Goal: Task Accomplishment & Management: Manage account settings

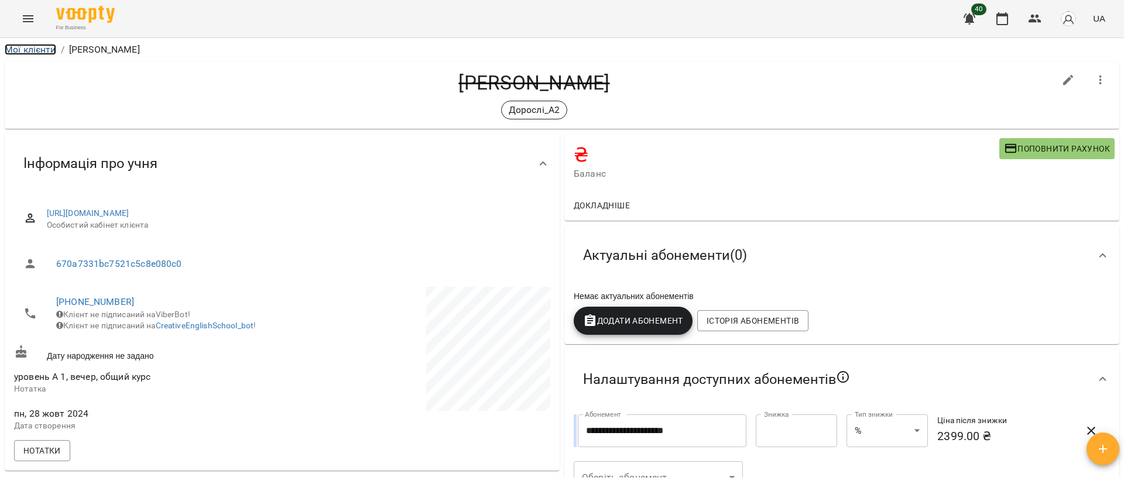
click at [9, 45] on link "Мої клієнти" at bounding box center [30, 49] width 51 height 11
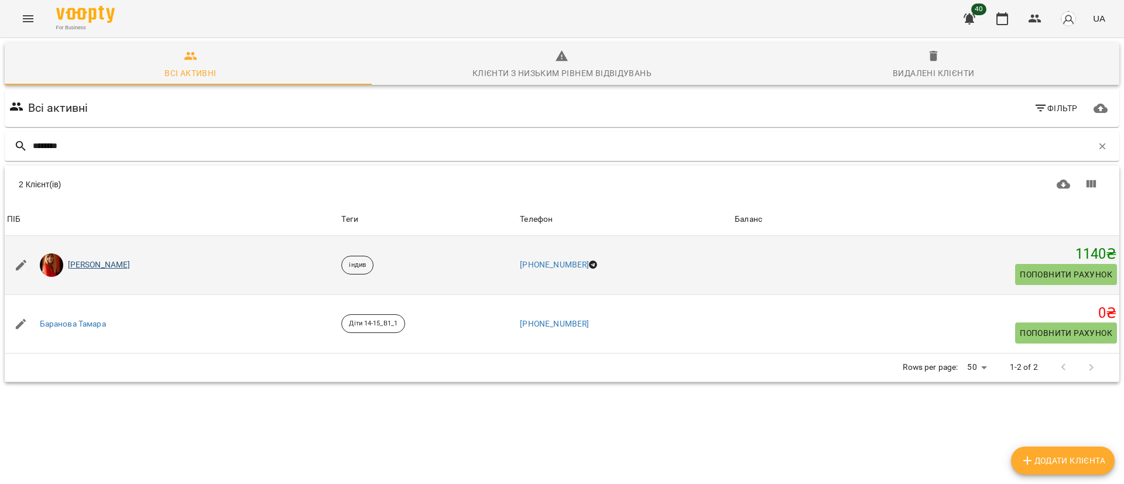
type input "********"
click at [112, 267] on link "Баранова Олена" at bounding box center [99, 265] width 63 height 12
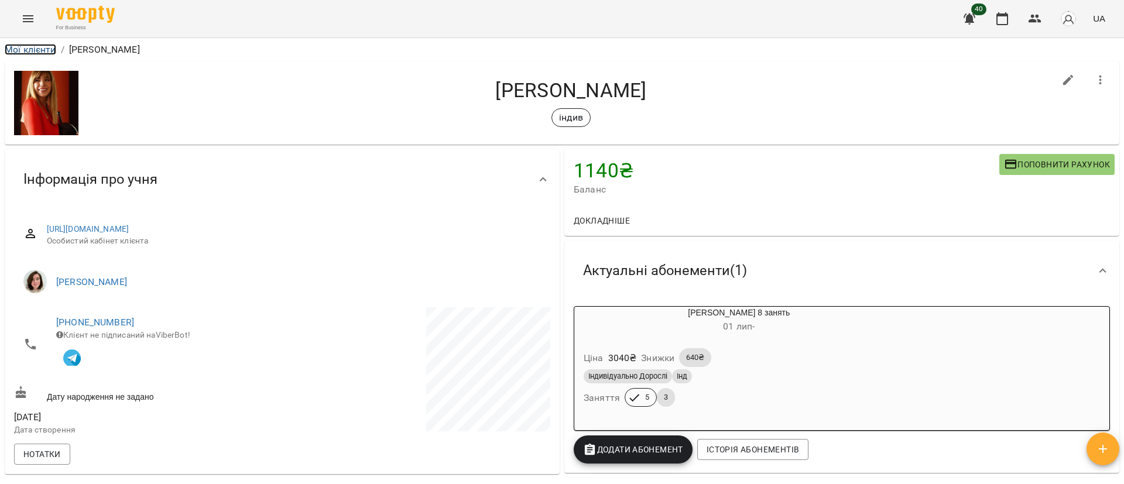
click at [29, 44] on link "Мої клієнти" at bounding box center [30, 49] width 51 height 11
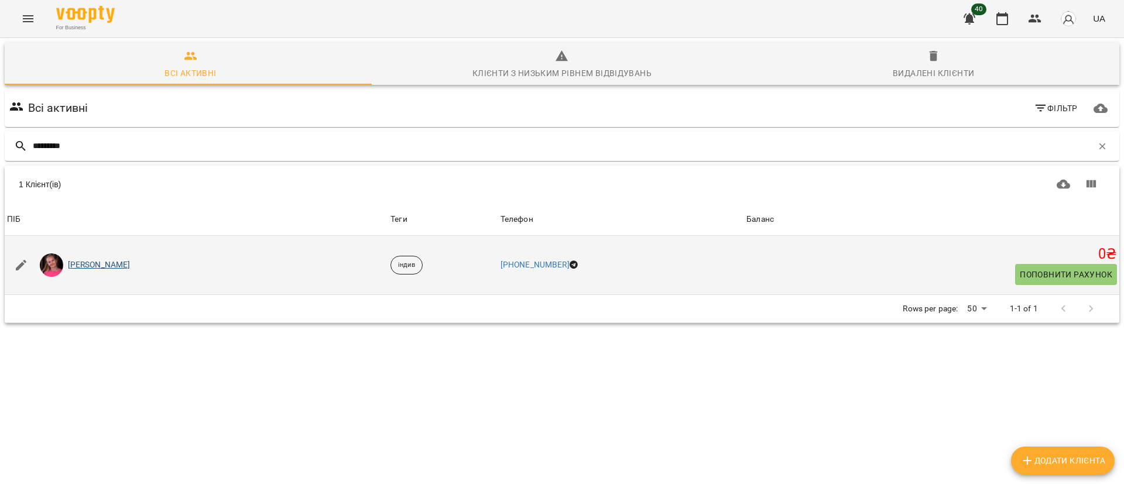
type input "*********"
click at [90, 266] on link "Лубенцова Інна" at bounding box center [99, 265] width 63 height 12
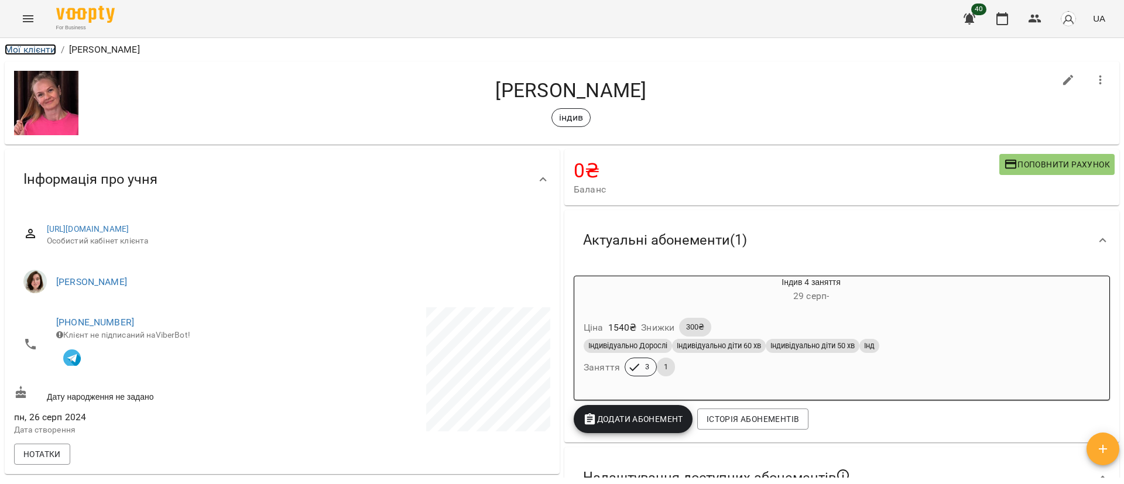
click at [36, 53] on link "Мої клієнти" at bounding box center [30, 49] width 51 height 11
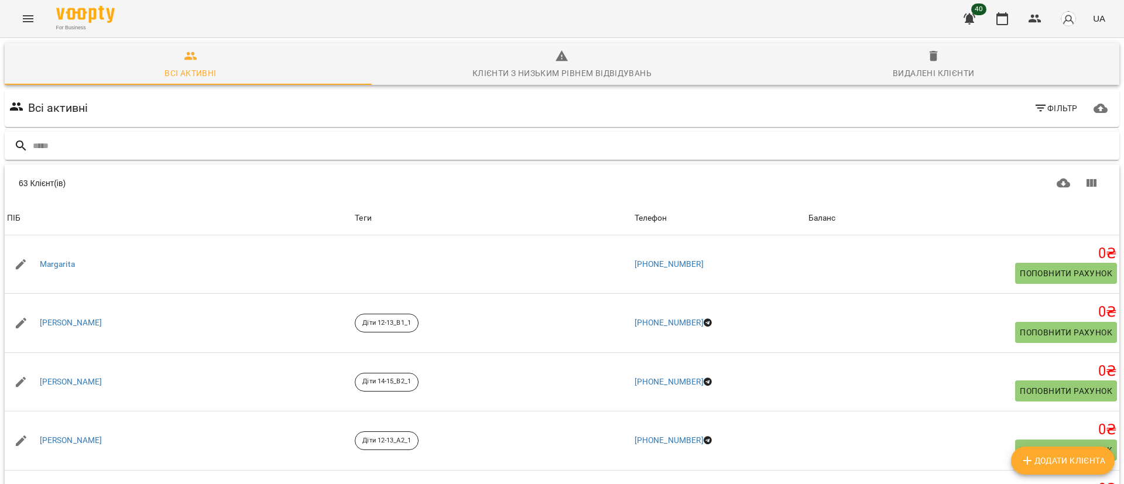
click at [83, 143] on input "text" at bounding box center [573, 145] width 1081 height 19
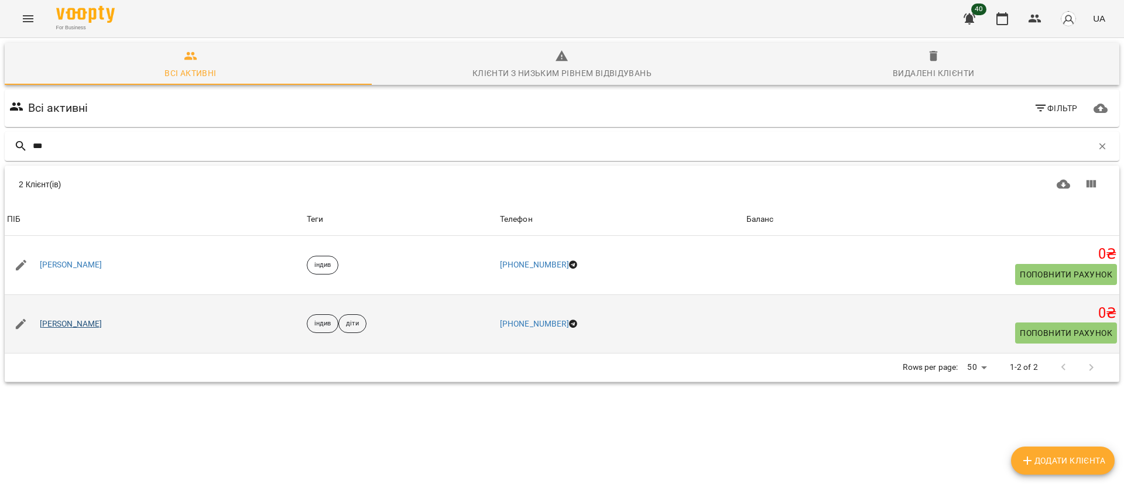
type input "***"
click at [83, 326] on link "[PERSON_NAME] [PERSON_NAME]" at bounding box center [71, 324] width 63 height 12
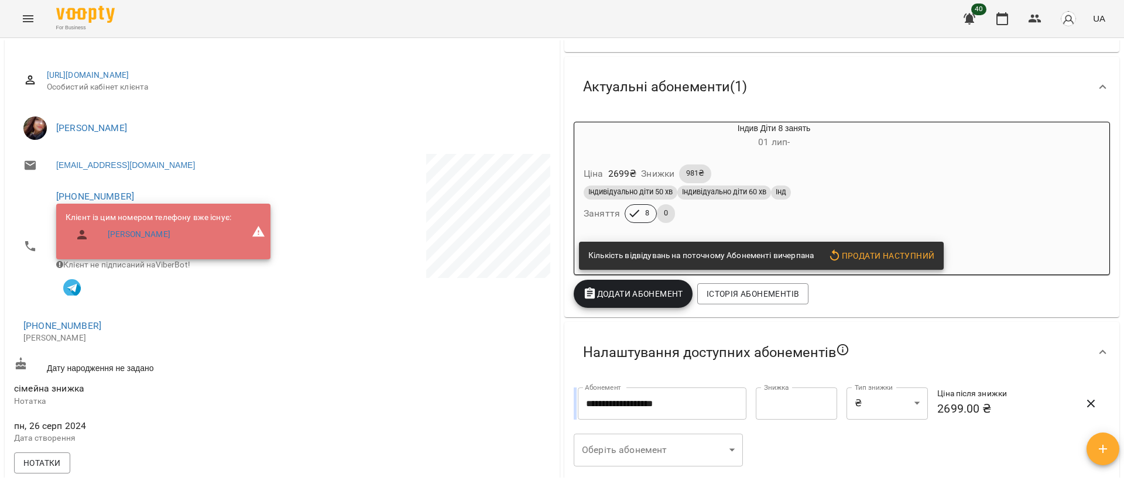
scroll to position [263, 0]
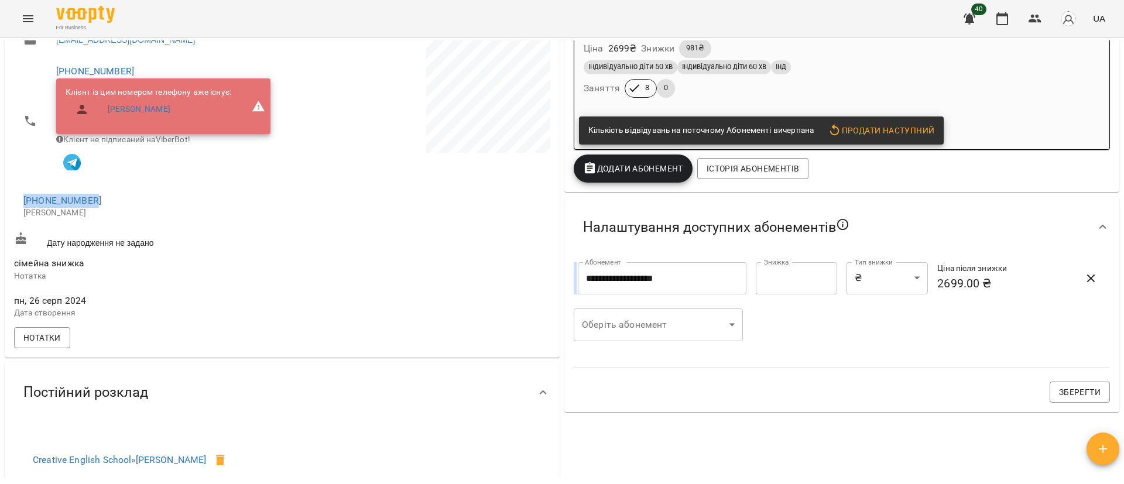
drag, startPoint x: 117, startPoint y: 200, endPoint x: 16, endPoint y: 204, distance: 101.3
click at [16, 204] on li "+380994455453 Мама Ірина" at bounding box center [147, 207] width 266 height 42
copy link "[PHONE_NUMBER]"
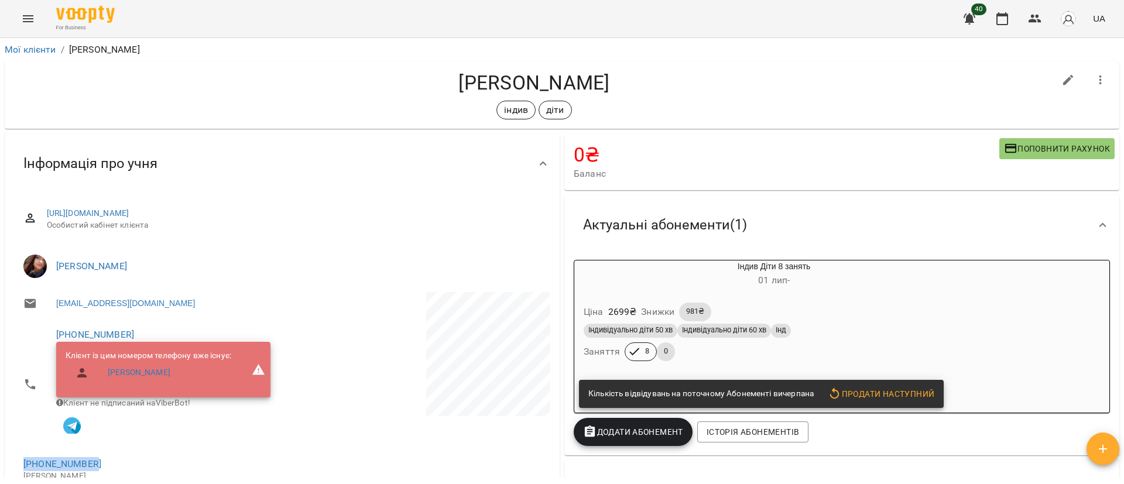
click at [29, 43] on li "Мої клієнти" at bounding box center [30, 50] width 51 height 14
click at [28, 46] on link "Мої клієнти" at bounding box center [30, 49] width 51 height 11
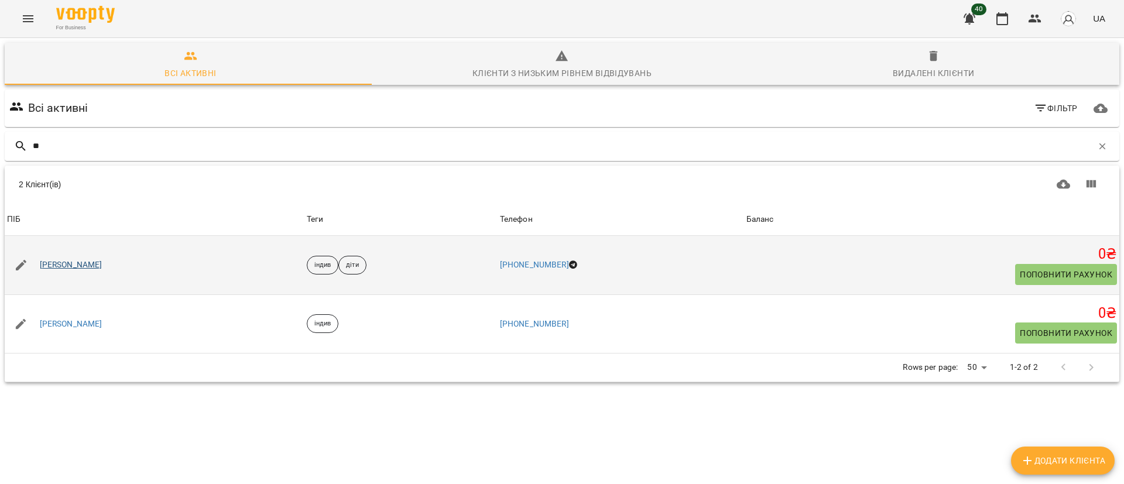
type input "**"
click at [75, 268] on link "[PERSON_NAME]" at bounding box center [71, 265] width 63 height 12
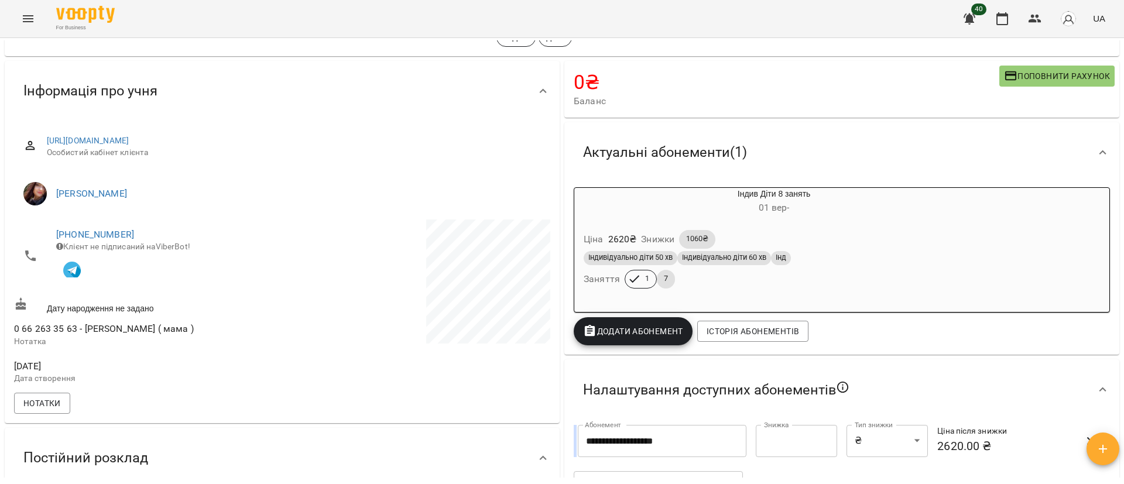
scroll to position [88, 0]
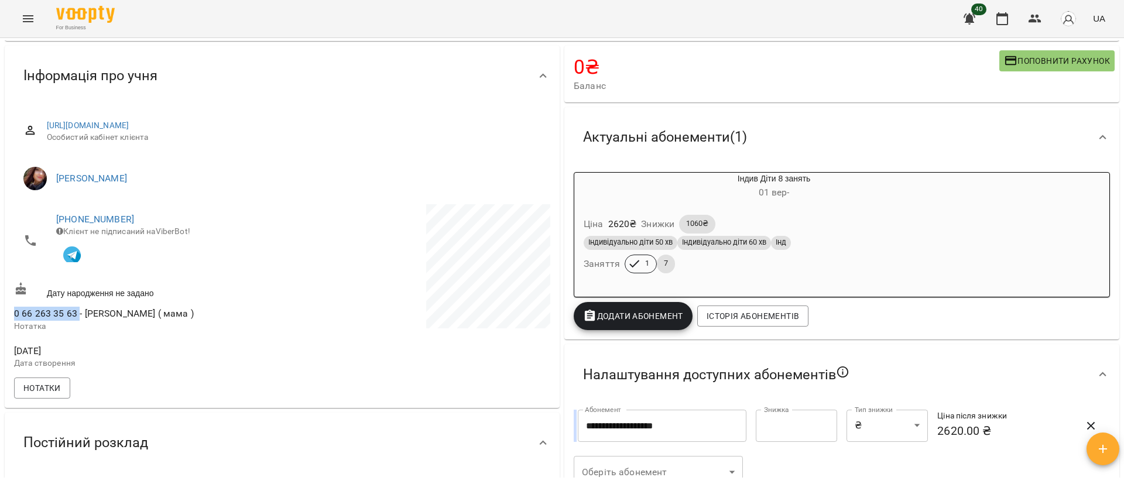
drag, startPoint x: 77, startPoint y: 318, endPoint x: 9, endPoint y: 320, distance: 68.5
click at [9, 320] on div "https://www.voopty.com.ua/client/66bccb2578f1a5c0d9c8db7a/671aae86b1eb00b502b8d…" at bounding box center [282, 257] width 555 height 302
copy span "0 66 263 35 63"
drag, startPoint x: 139, startPoint y: 217, endPoint x: 56, endPoint y: 220, distance: 82.6
click at [56, 220] on span "[PHONE_NUMBER]" at bounding box center [163, 219] width 214 height 14
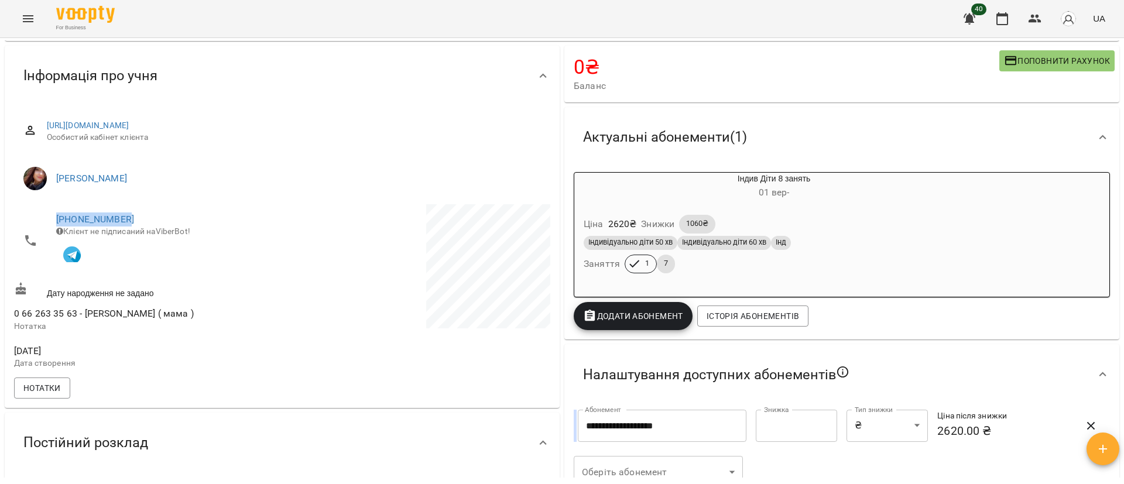
copy link "[PHONE_NUMBER]"
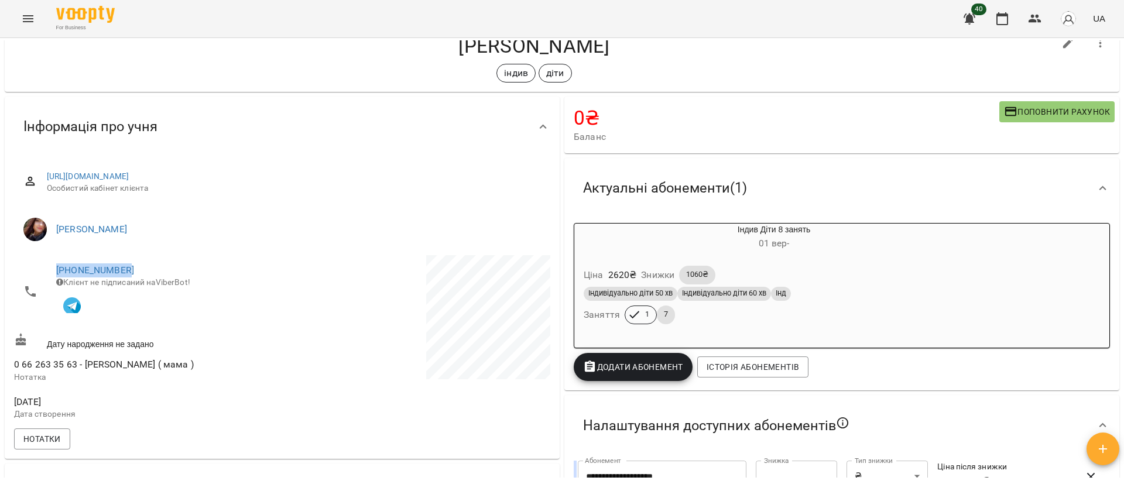
scroll to position [0, 0]
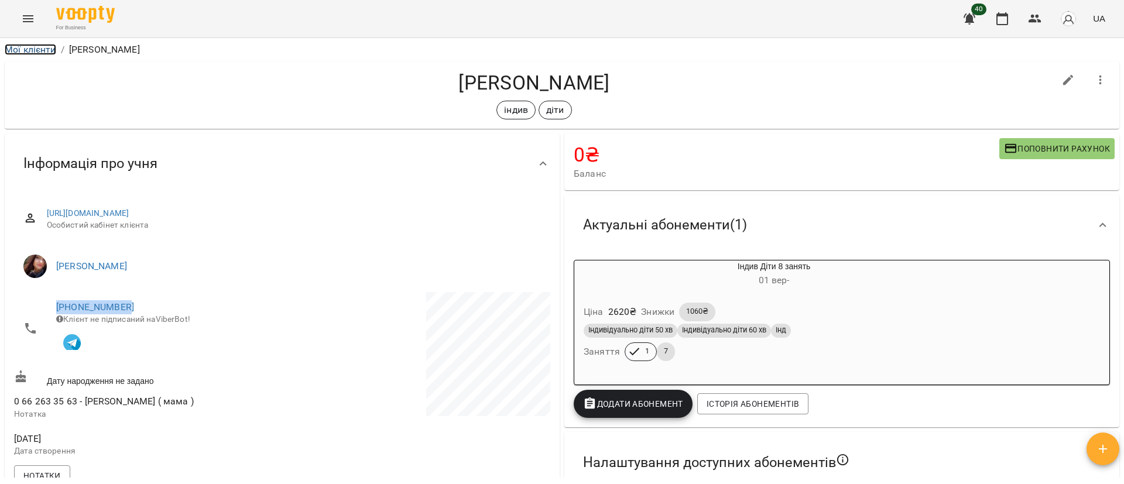
click at [22, 51] on link "Мої клієнти" at bounding box center [30, 49] width 51 height 11
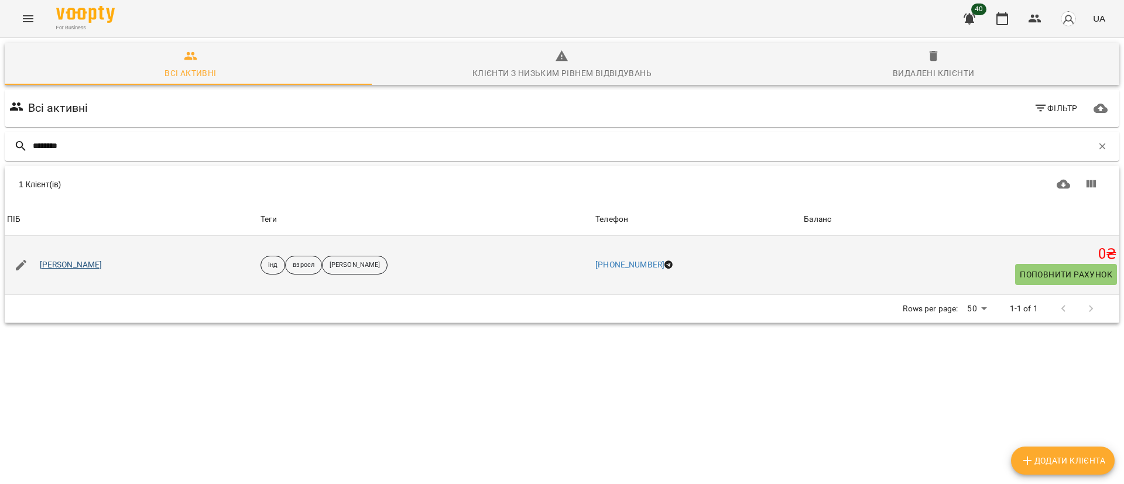
type input "********"
click at [66, 265] on link "[PERSON_NAME]" at bounding box center [71, 265] width 63 height 12
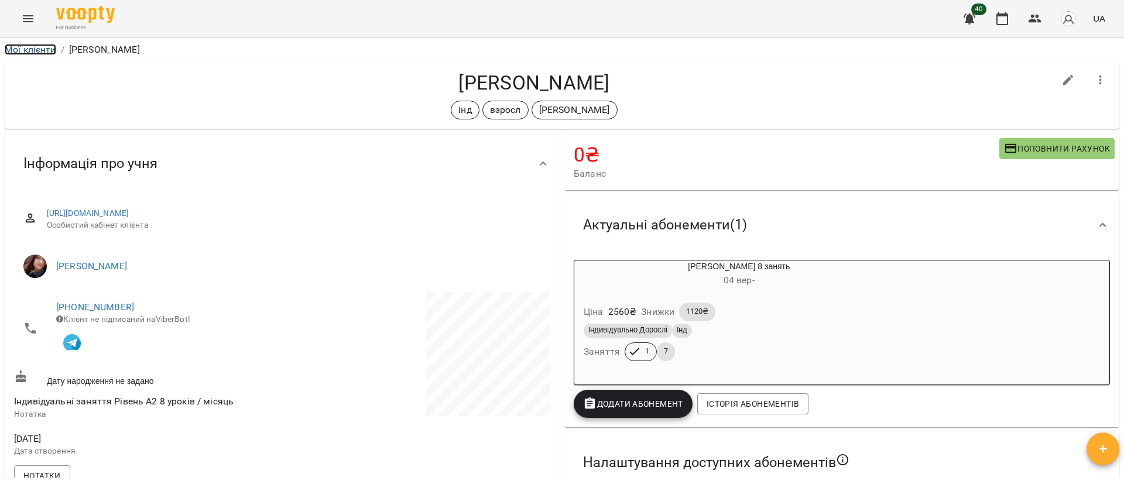
click at [39, 54] on link "Мої клієнти" at bounding box center [30, 49] width 51 height 11
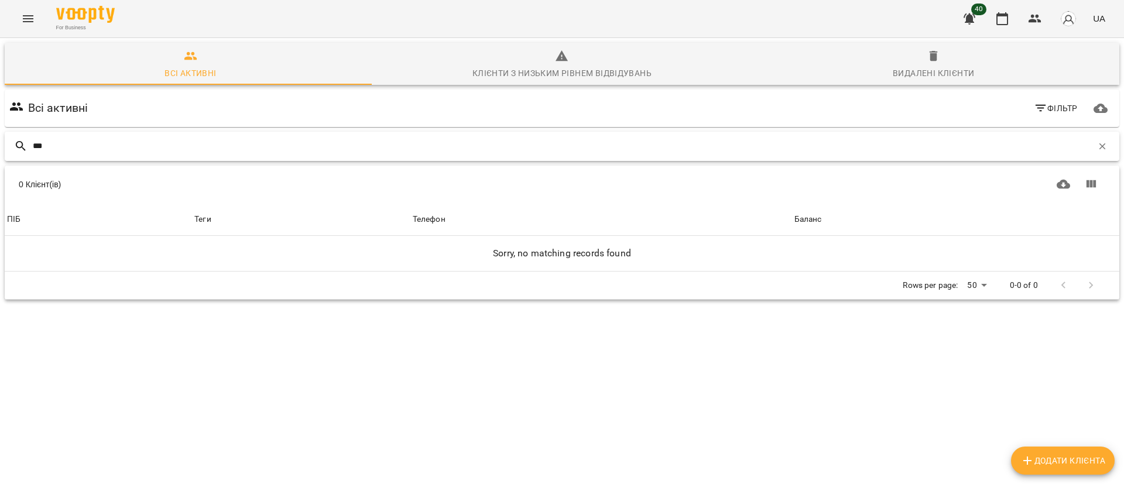
type input "***"
click at [1056, 108] on span "Фільтр" at bounding box center [1055, 108] width 44 height 14
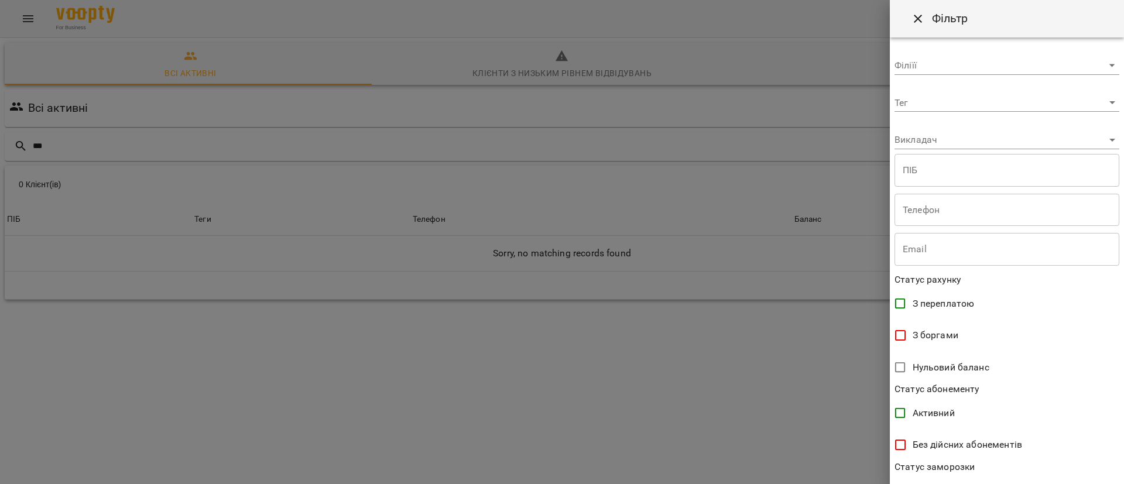
click at [817, 51] on div at bounding box center [562, 242] width 1124 height 484
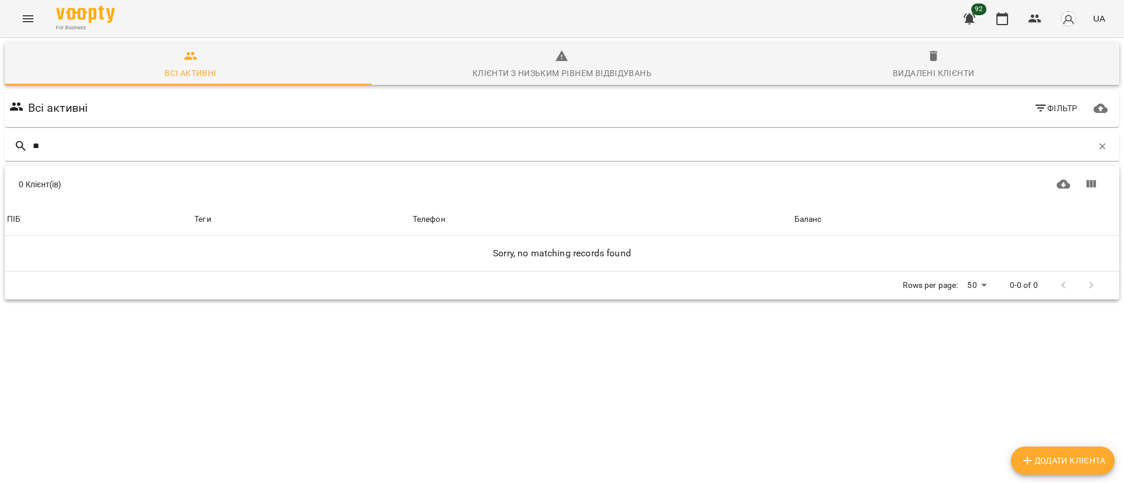
type input "*"
click at [89, 145] on input "***" at bounding box center [562, 145] width 1059 height 19
type input "*"
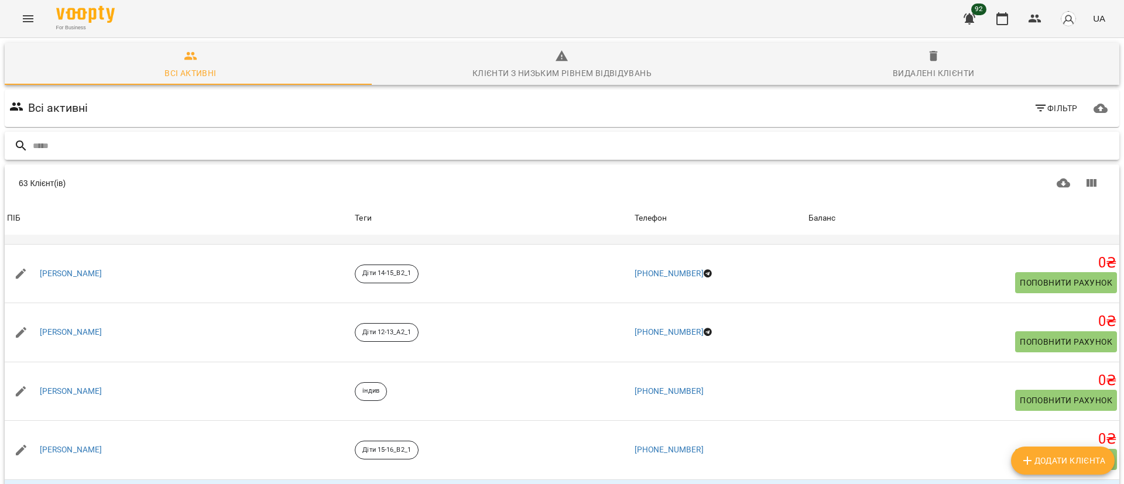
scroll to position [263, 0]
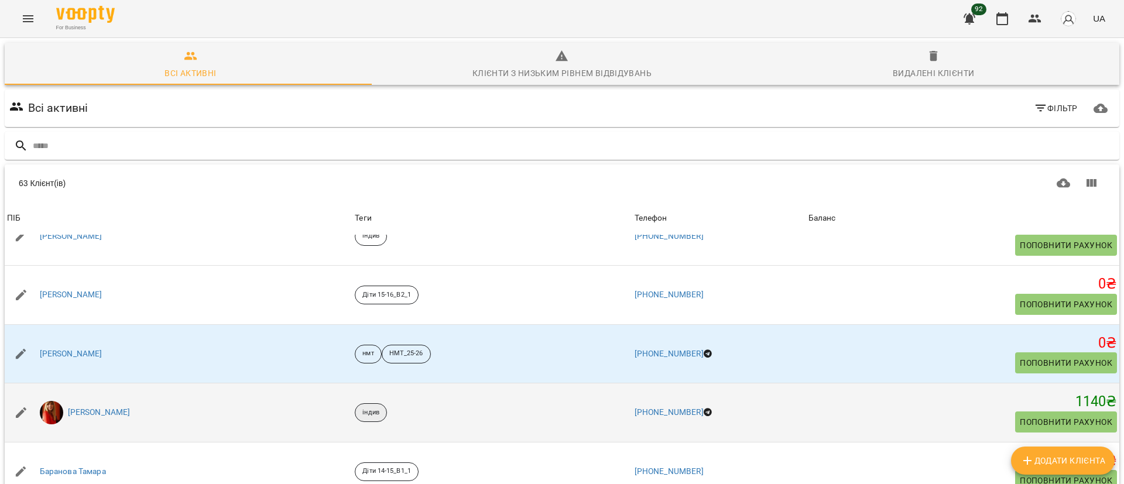
click at [362, 410] on p "індив" at bounding box center [370, 413] width 17 height 10
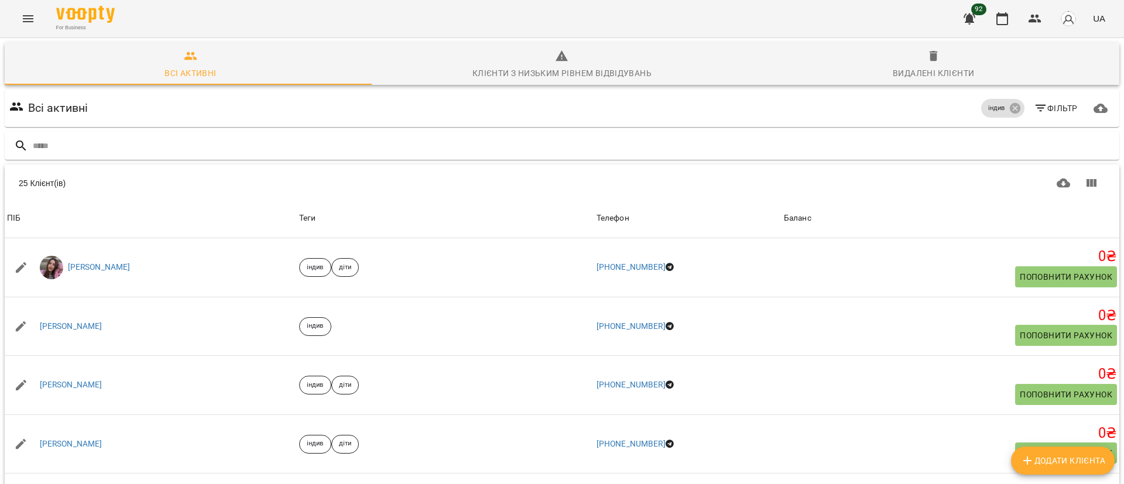
scroll to position [0, 0]
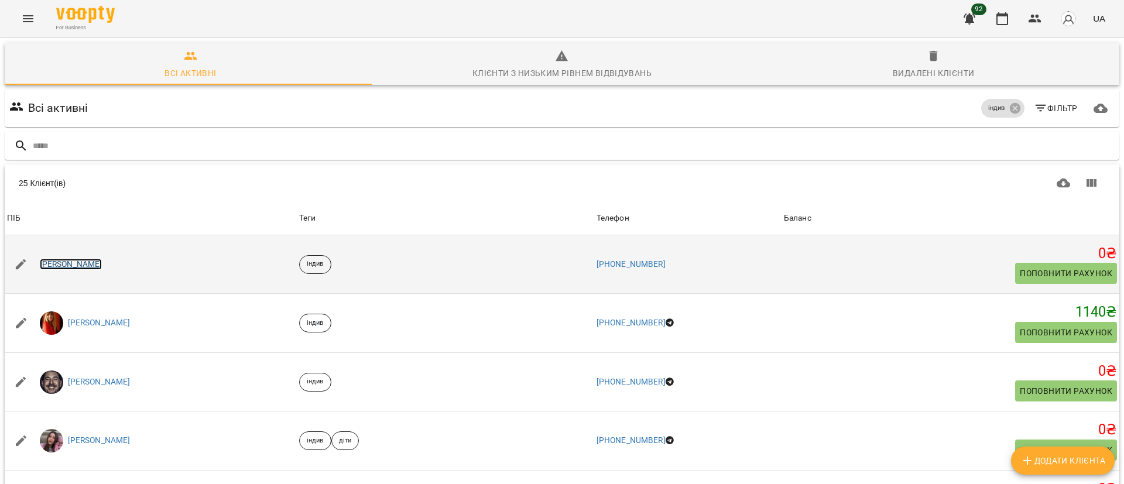
click at [79, 261] on link "Азаматова Ліза" at bounding box center [71, 265] width 63 height 12
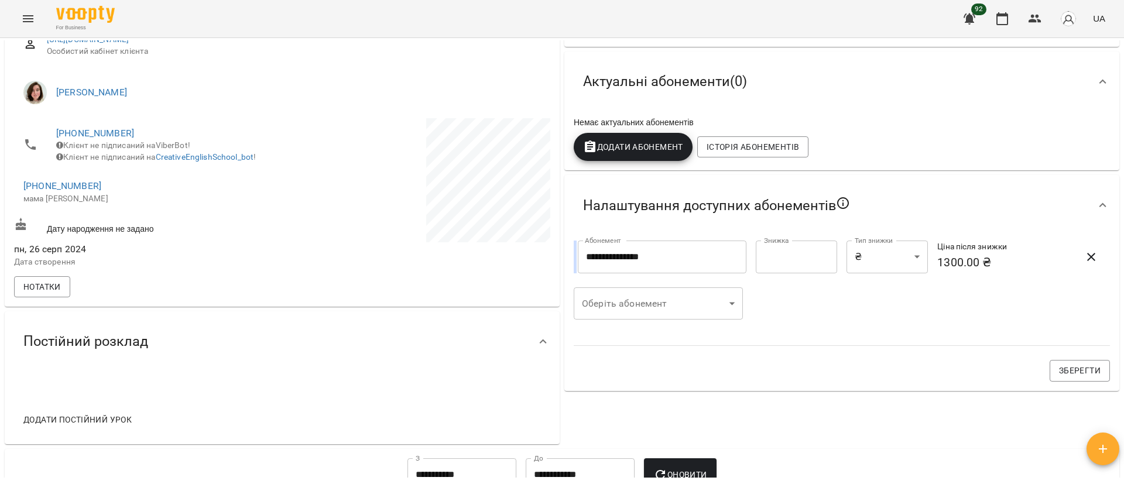
scroll to position [176, 0]
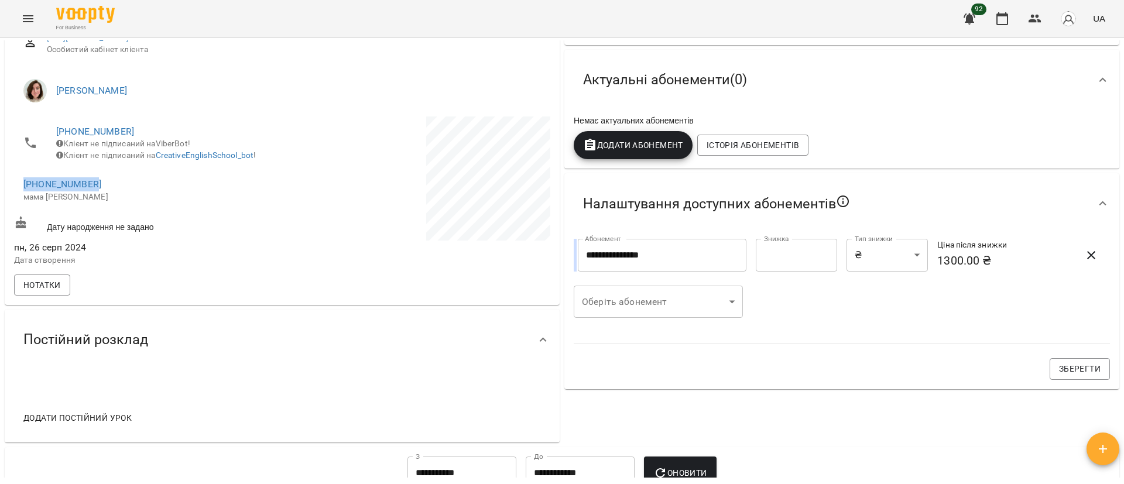
drag, startPoint x: 82, startPoint y: 191, endPoint x: 20, endPoint y: 190, distance: 62.0
click at [20, 190] on li "+380965112926 мама Світлана" at bounding box center [147, 190] width 266 height 42
copy link "+380965112926"
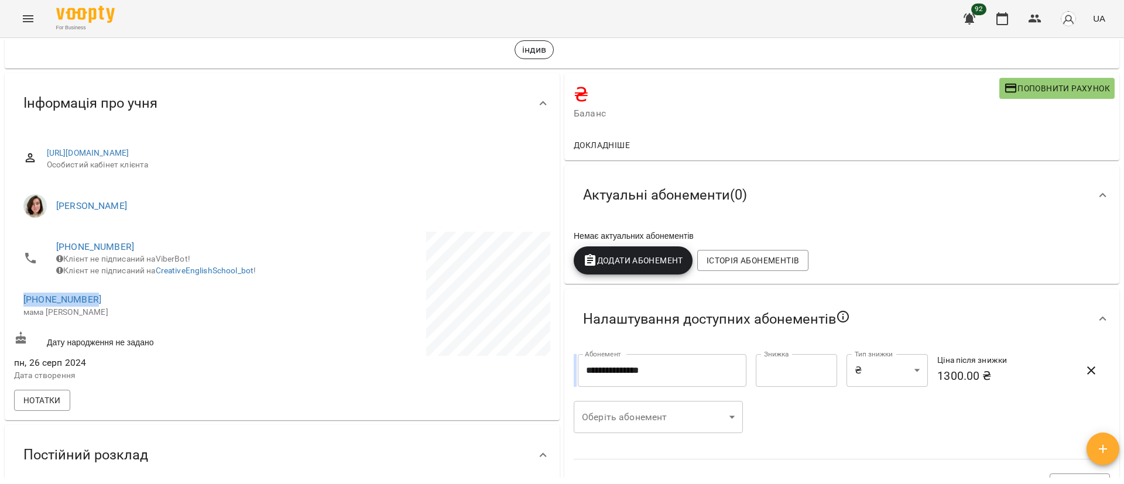
scroll to position [0, 0]
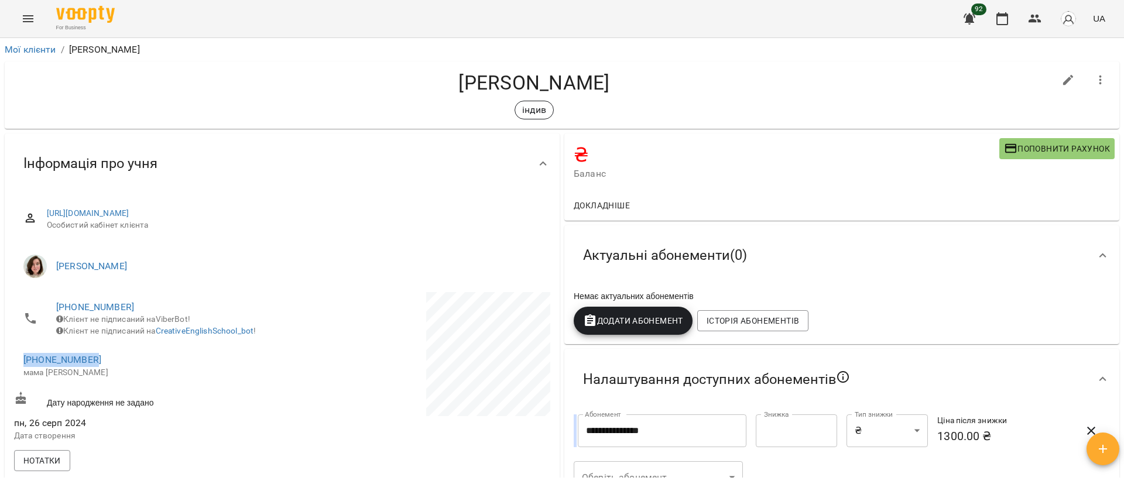
copy link "+380965112926"
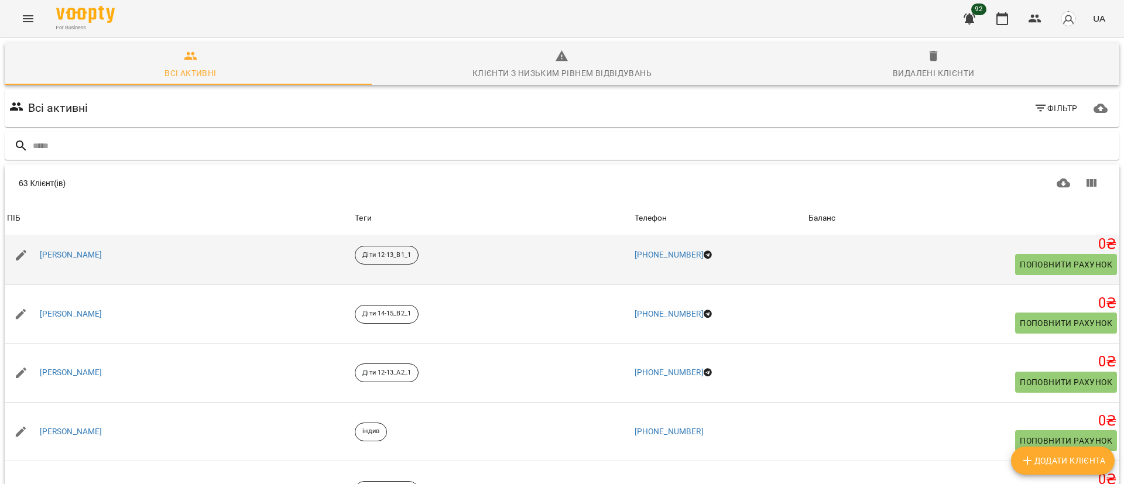
scroll to position [88, 0]
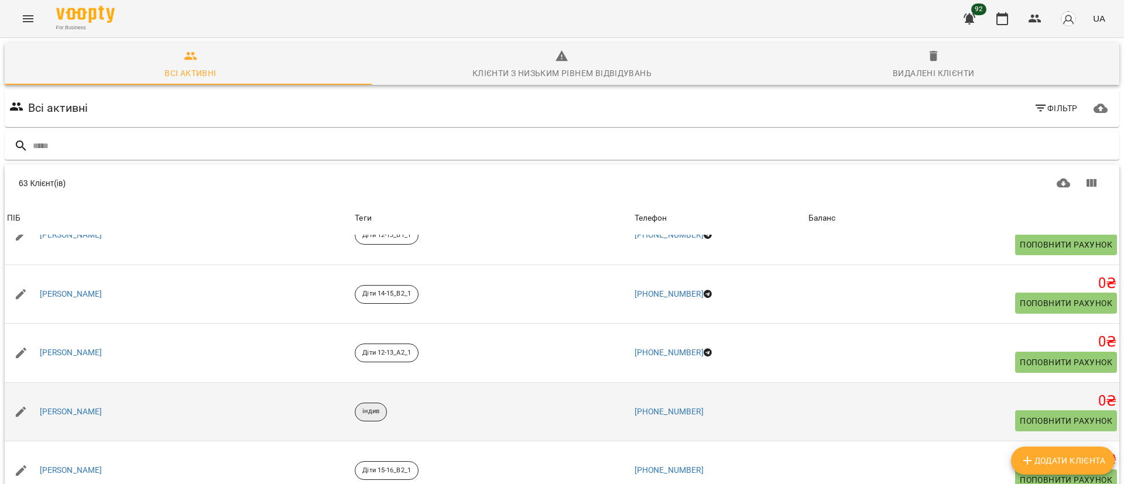
click at [362, 407] on p "індив" at bounding box center [370, 412] width 17 height 10
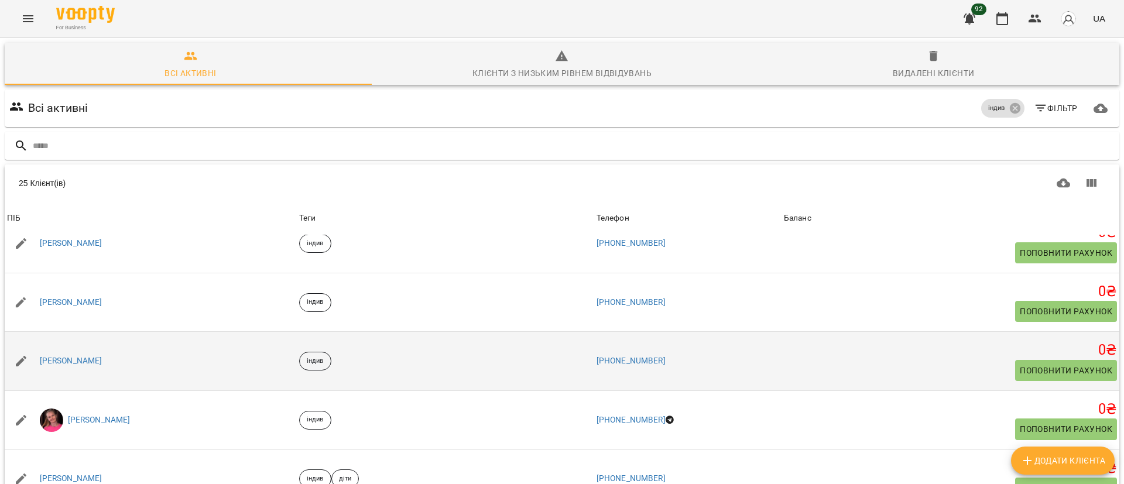
scroll to position [702, 0]
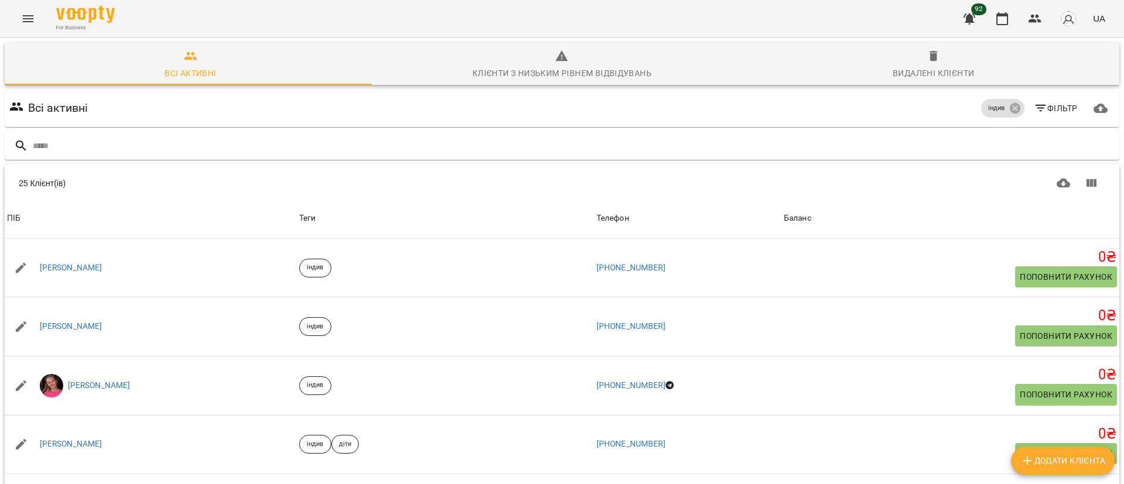
click at [963, 455] on body "For Business 92 UA Всі активні Клієнти з низьким рівнем відвідувань Видалені кл…" at bounding box center [562, 304] width 1124 height 609
click at [962, 392] on li "100" at bounding box center [957, 397] width 35 height 21
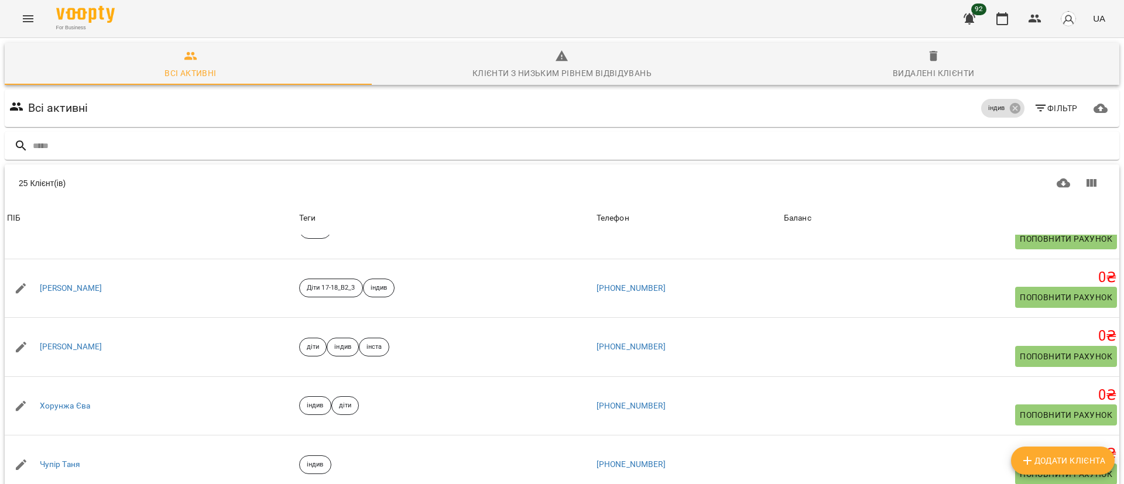
scroll to position [51, 0]
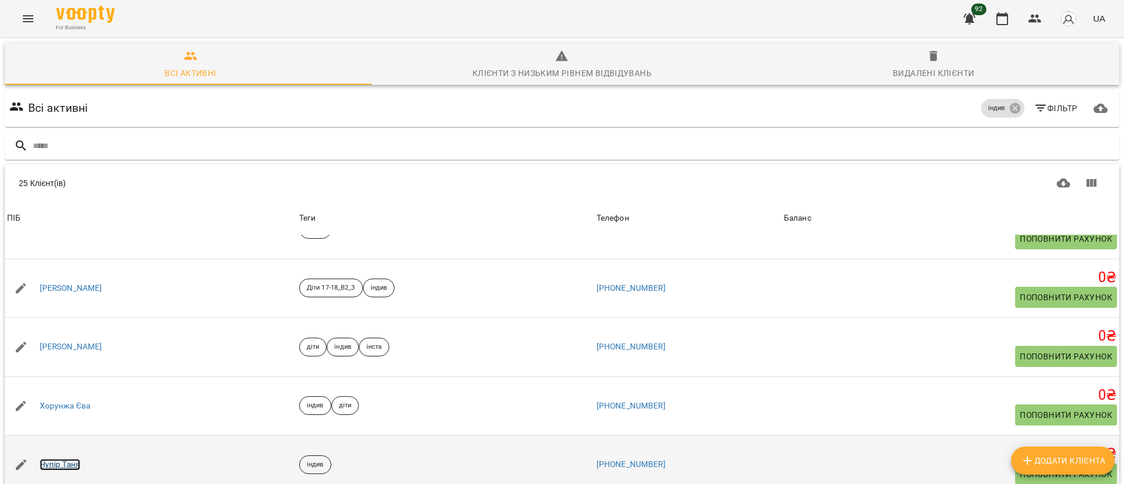
click at [61, 459] on link "Чупір Таня" at bounding box center [60, 465] width 40 height 12
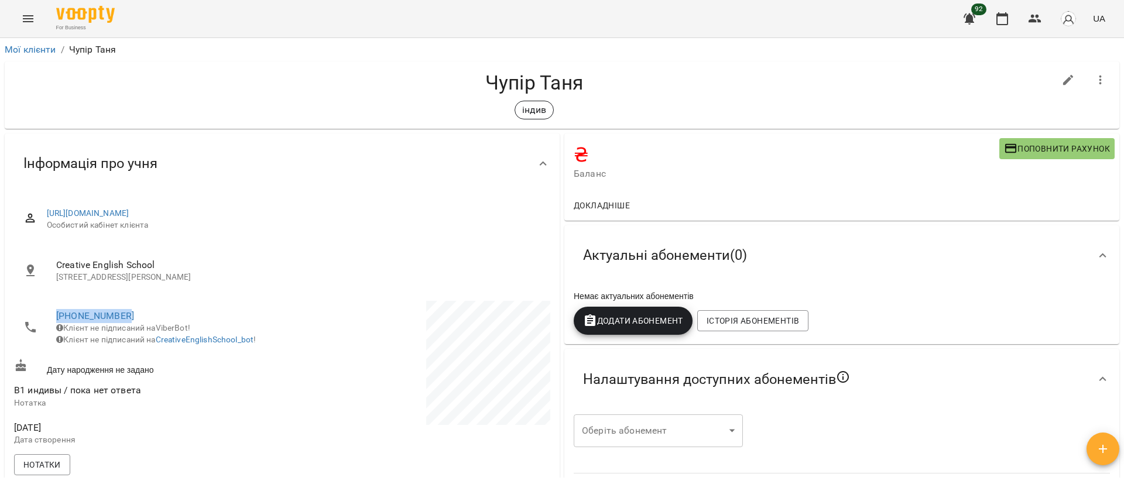
drag, startPoint x: 142, startPoint y: 314, endPoint x: 49, endPoint y: 316, distance: 93.1
click at [49, 316] on li "+380982743720 Клієнт не підписаний на ViberBot! Клієнт не підписаний на Creativ…" at bounding box center [147, 327] width 266 height 53
copy link "+380982743720"
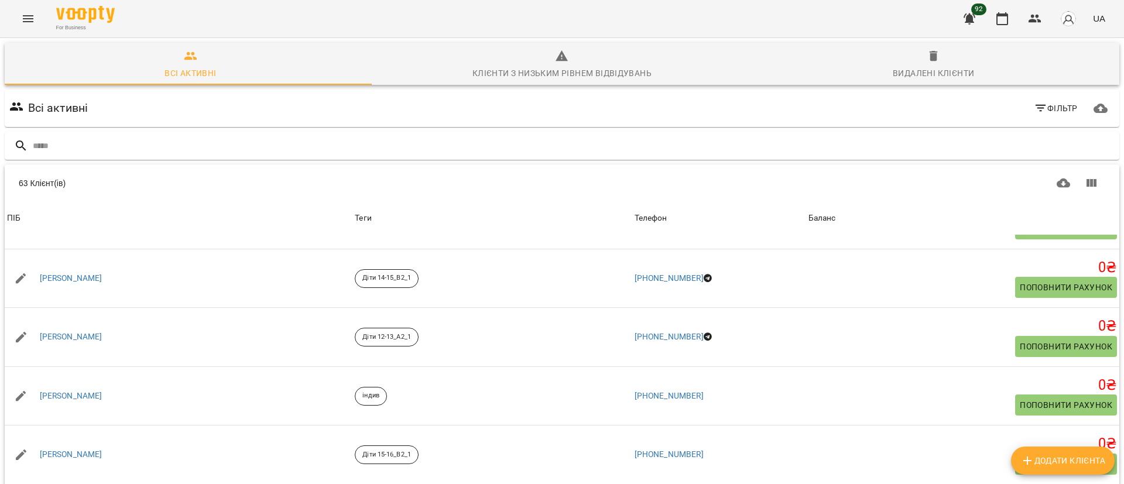
scroll to position [351, 0]
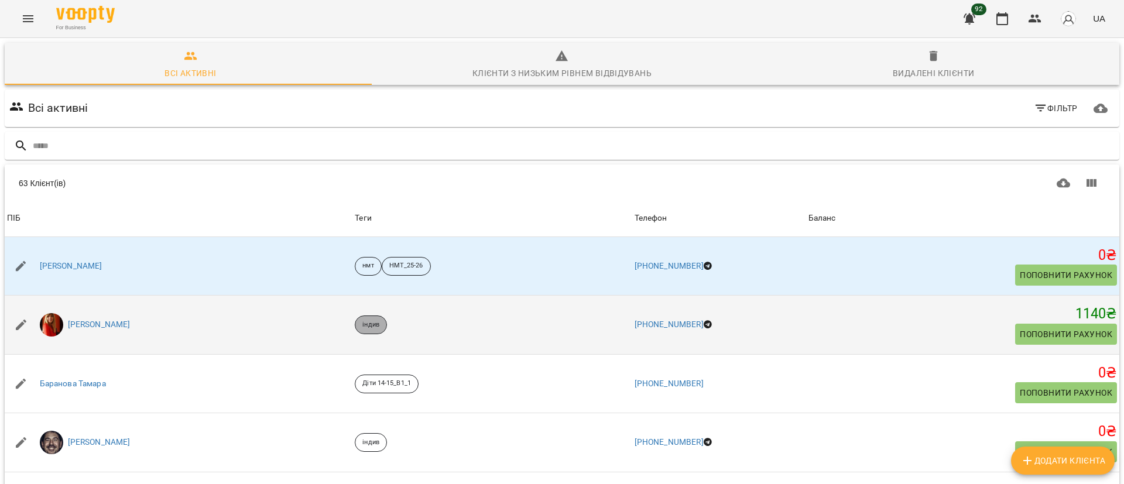
click at [355, 329] on div "індив" at bounding box center [371, 324] width 32 height 19
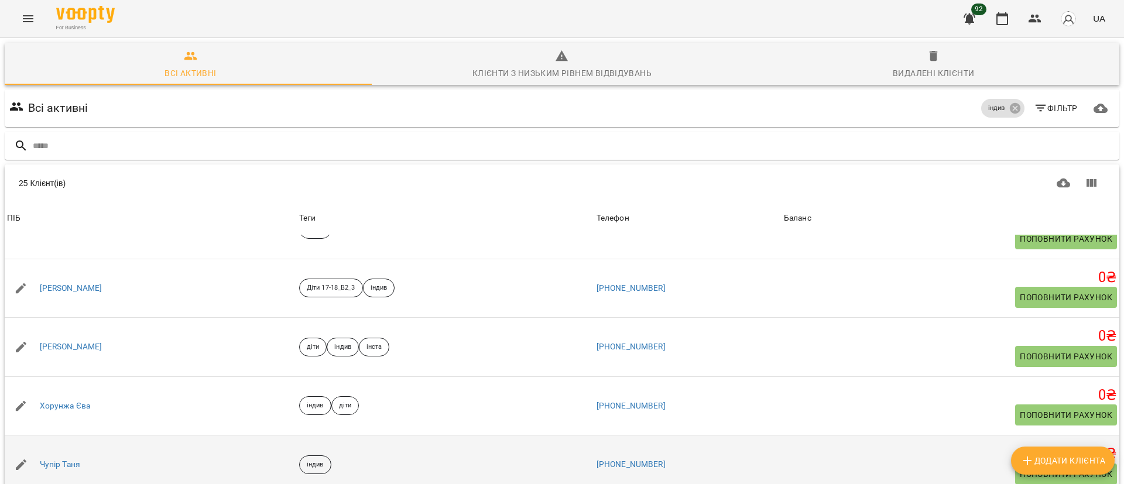
scroll to position [51, 0]
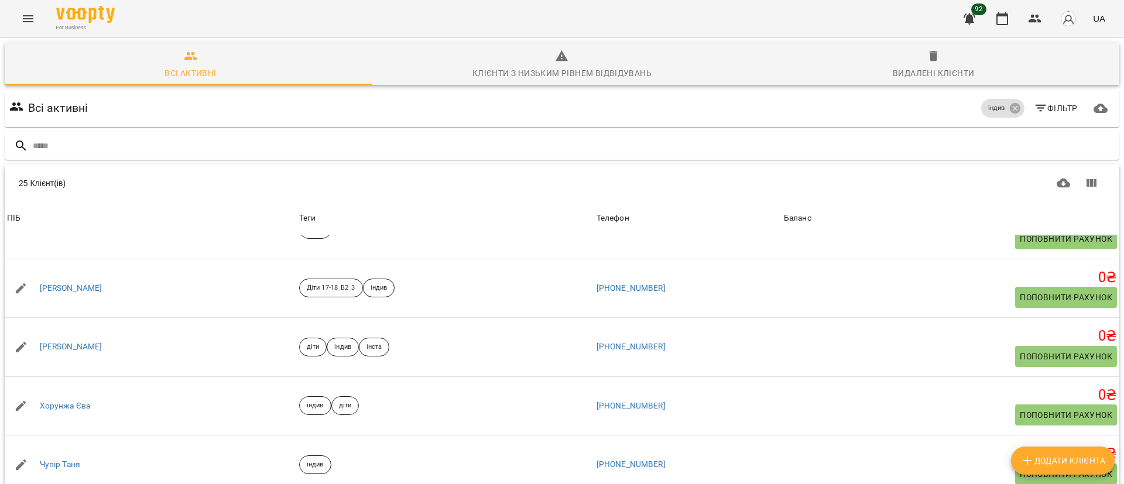
click at [961, 456] on body "For Business 92 UA Всі активні Клієнти з низьким рівнем відвідувань Видалені кл…" at bounding box center [562, 304] width 1124 height 609
click at [963, 398] on li "100" at bounding box center [957, 397] width 35 height 21
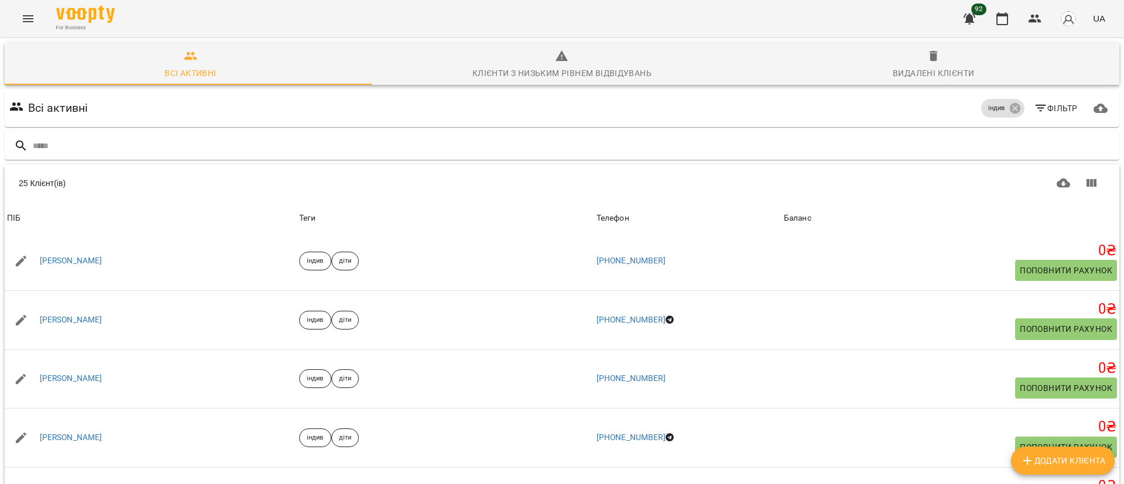
scroll to position [1211, 0]
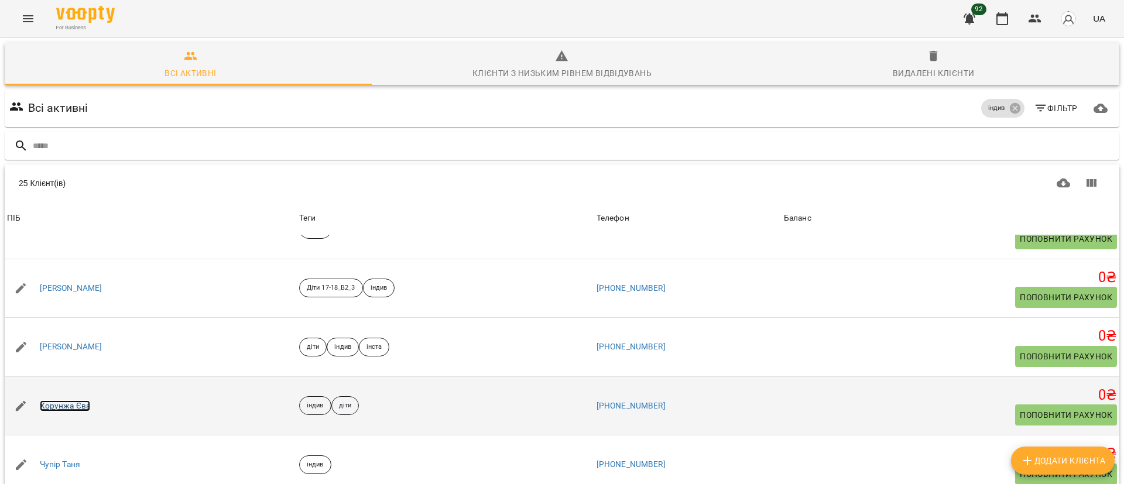
click at [54, 400] on link "Хорунжа Єва" at bounding box center [65, 406] width 51 height 12
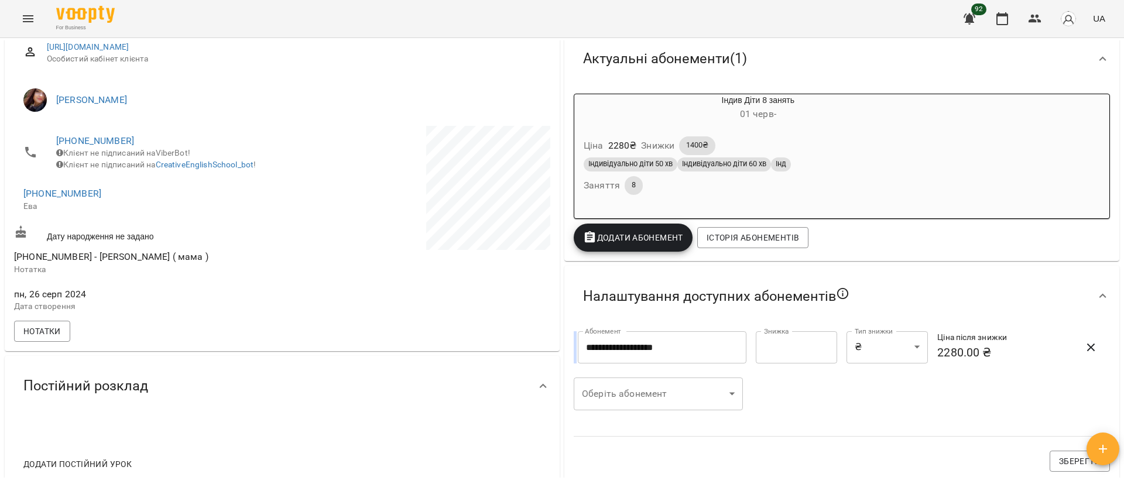
scroll to position [176, 0]
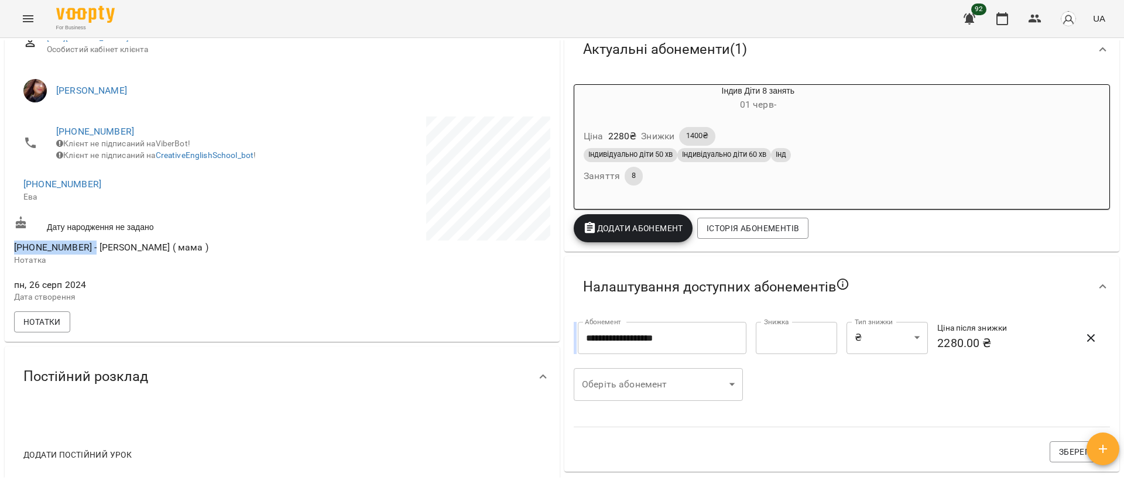
drag, startPoint x: 90, startPoint y: 257, endPoint x: 8, endPoint y: 257, distance: 82.5
click at [8, 257] on div "https://www.voopty.com.ua/client/66bccb2578f1a5c0d9c8db7a/66cca2d1ab661c09eae3c…" at bounding box center [282, 180] width 555 height 324
copy span "+380 98 919 4179"
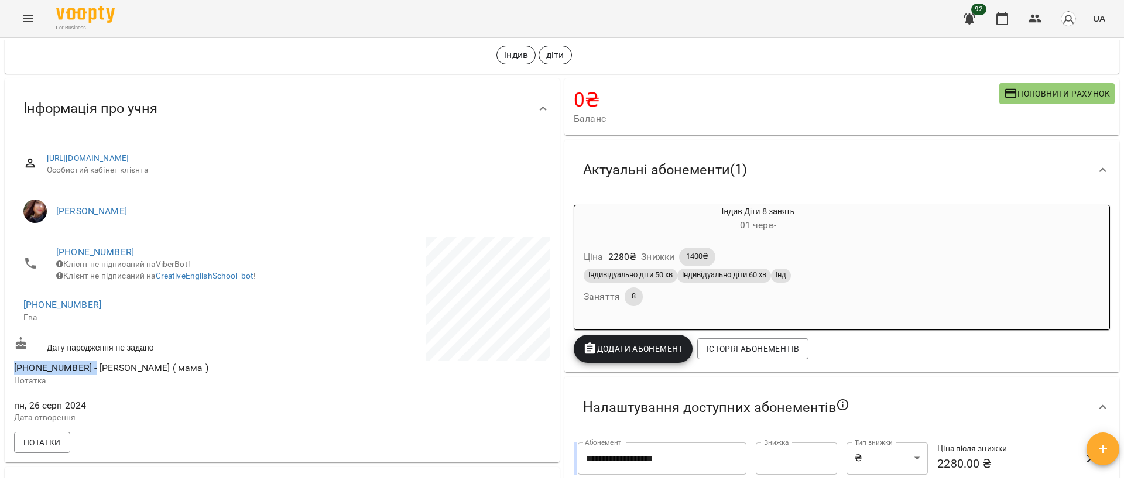
scroll to position [0, 0]
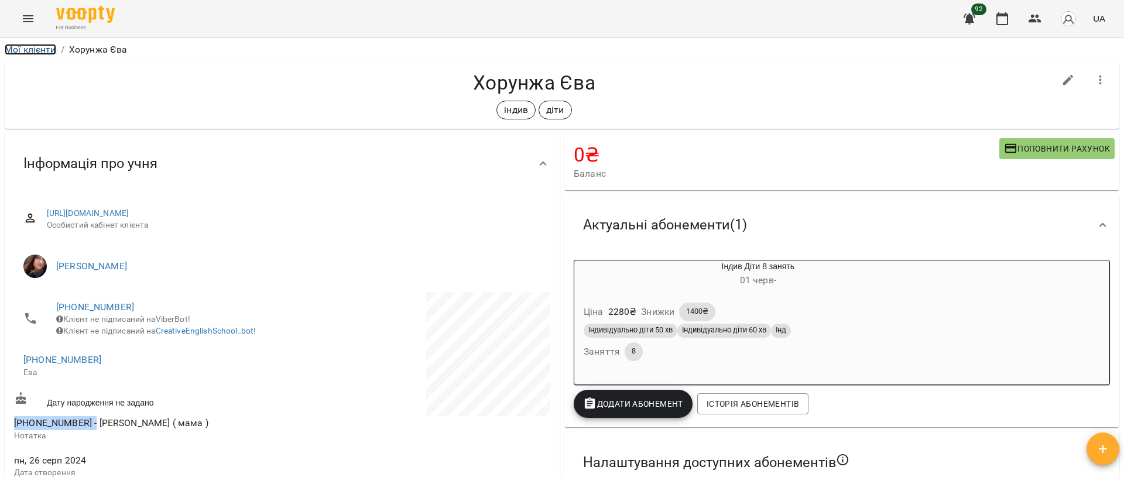
click at [32, 49] on link "Мої клієнти" at bounding box center [30, 49] width 51 height 11
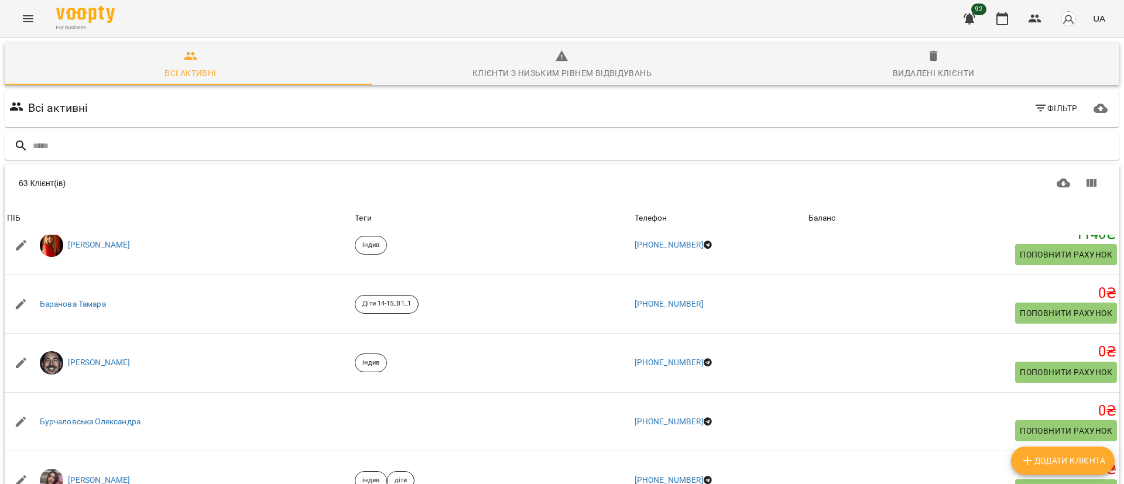
scroll to position [439, 0]
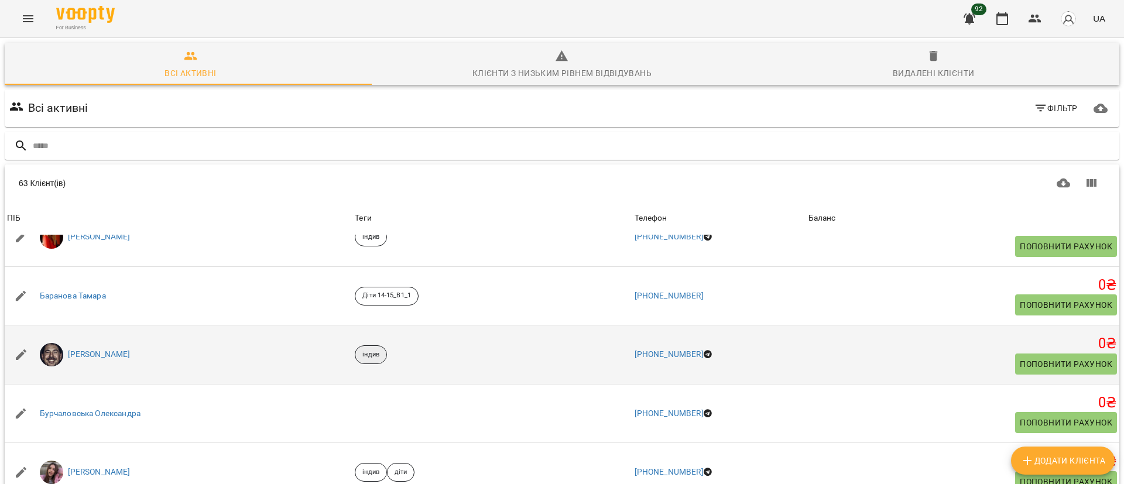
click at [362, 357] on p "індив" at bounding box center [370, 355] width 17 height 10
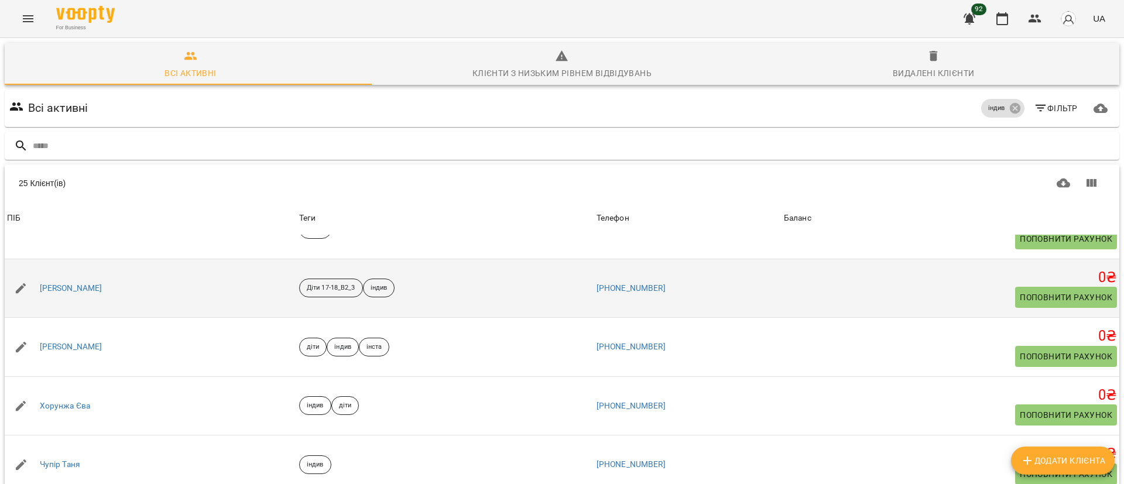
scroll to position [51, 0]
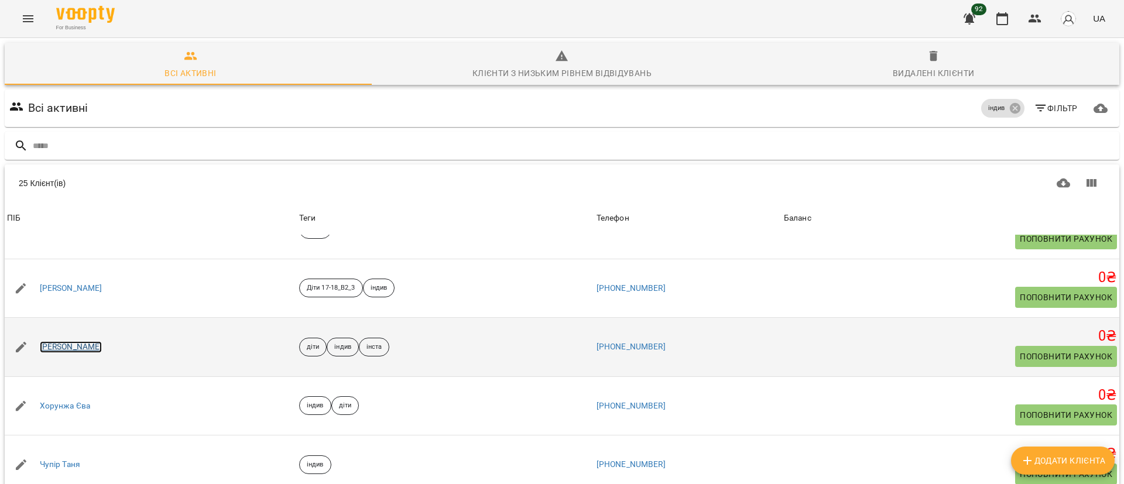
click at [75, 341] on link "[PERSON_NAME]" at bounding box center [71, 347] width 63 height 12
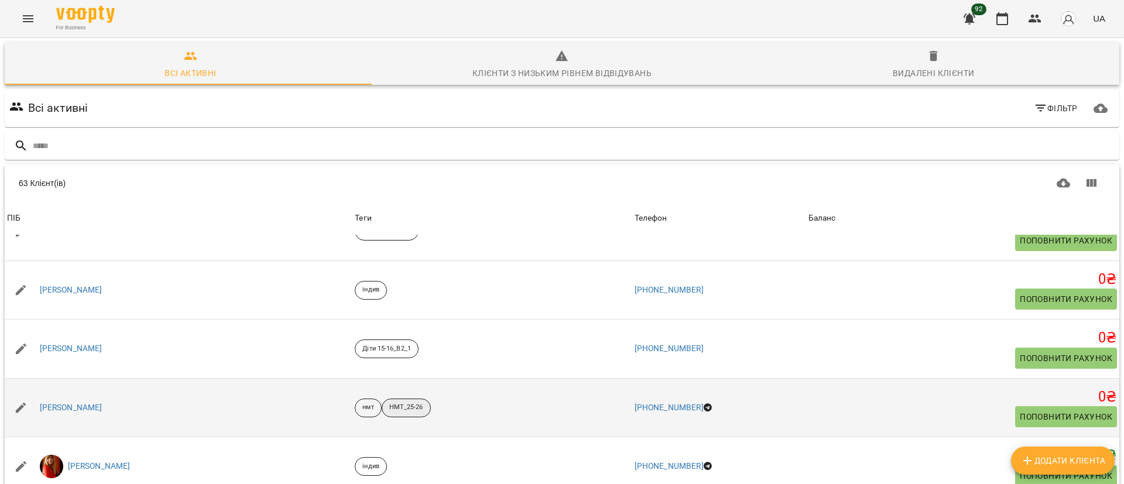
scroll to position [351, 0]
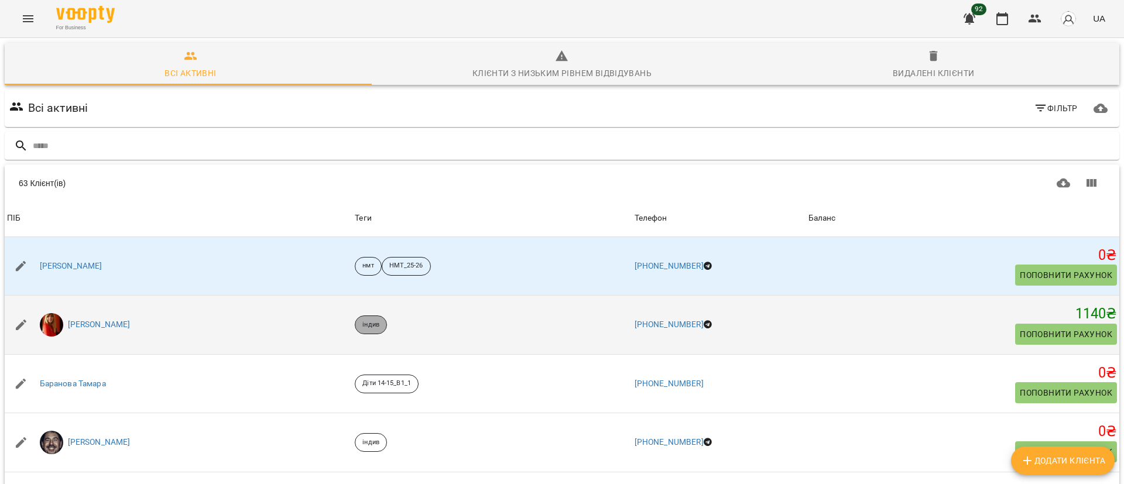
click at [355, 323] on span "індив" at bounding box center [370, 325] width 31 height 10
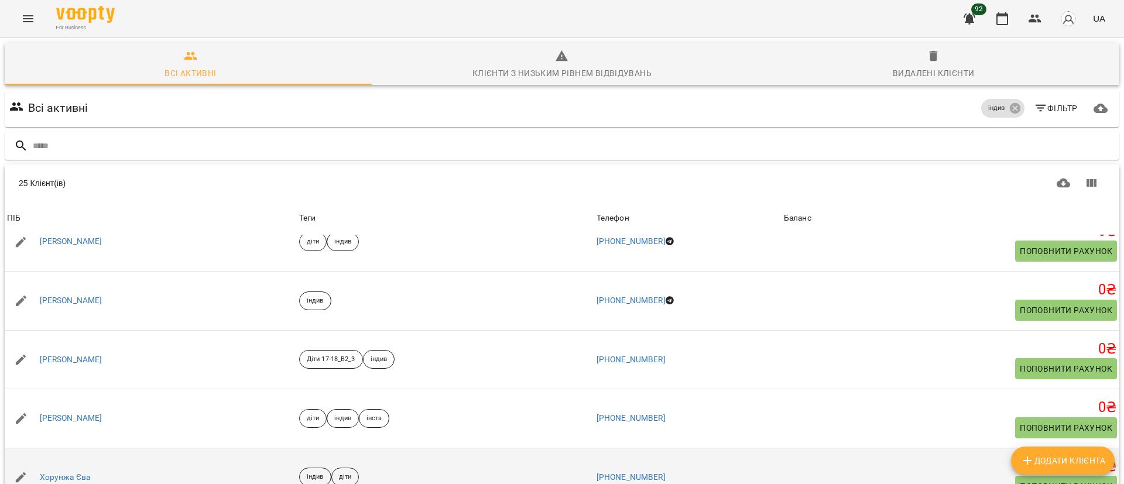
scroll to position [1124, 0]
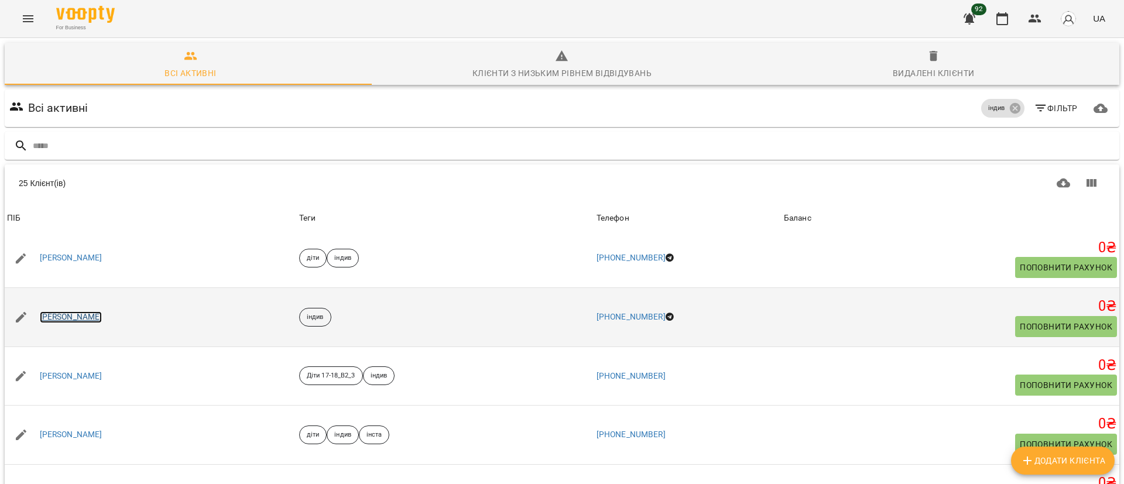
click at [78, 320] on link "[PERSON_NAME]" at bounding box center [71, 317] width 63 height 12
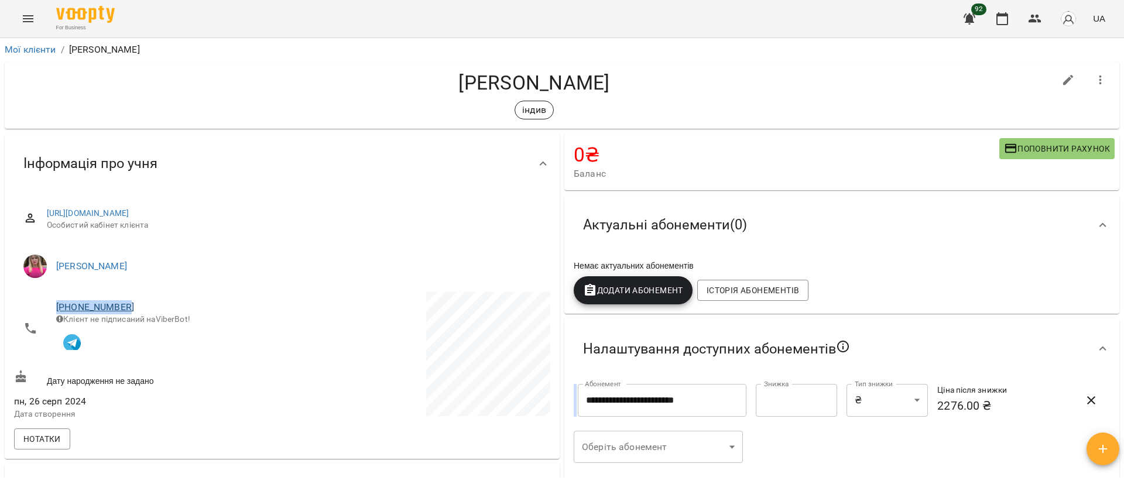
drag, startPoint x: 146, startPoint y: 301, endPoint x: 64, endPoint y: 308, distance: 82.8
click at [55, 308] on li "+380506269408 Клієнт не підписаний на ViberBot!" at bounding box center [147, 328] width 266 height 73
copy link "[PHONE_NUMBER]"
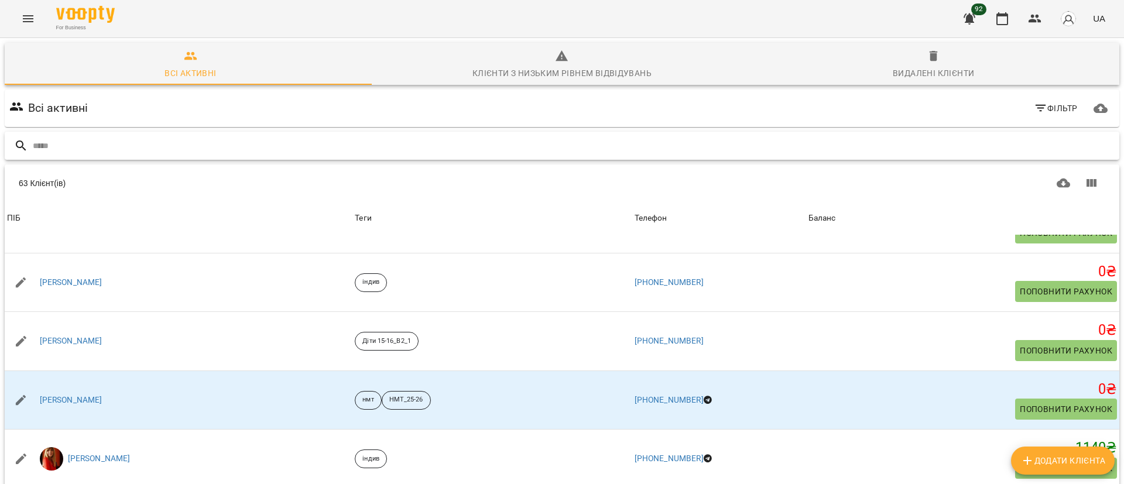
scroll to position [439, 0]
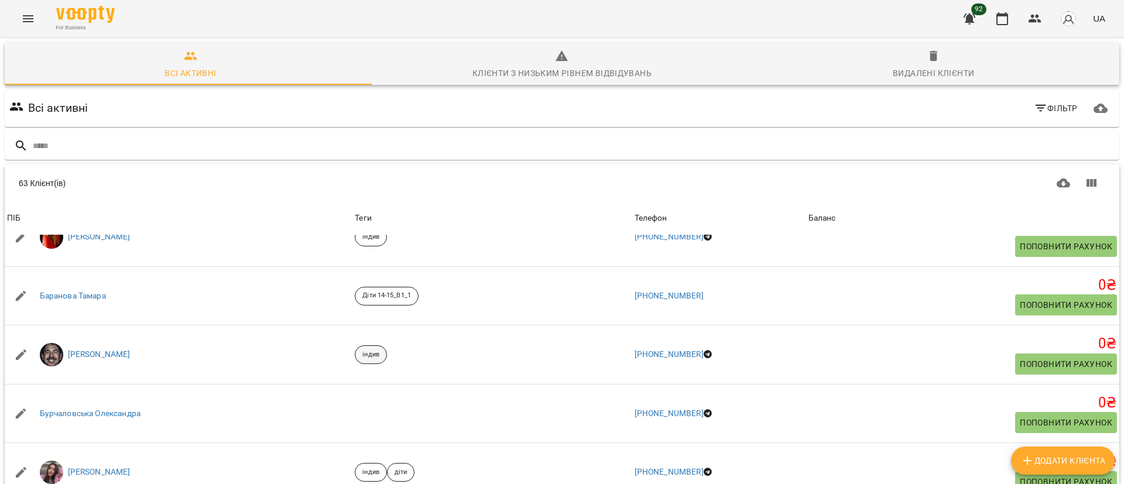
click at [355, 349] on div "індив" at bounding box center [371, 354] width 32 height 19
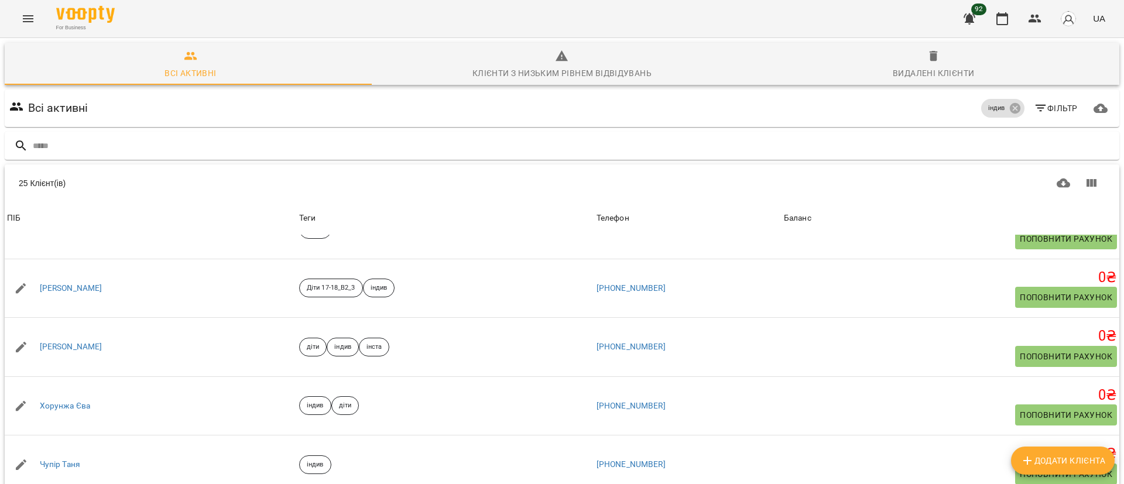
scroll to position [51, 0]
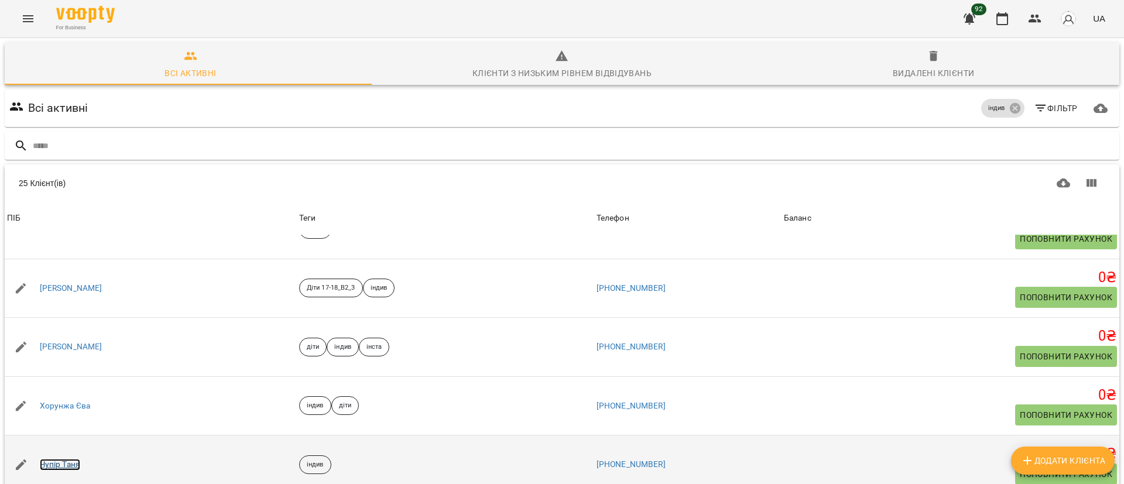
click at [52, 459] on link "Чупір Таня" at bounding box center [60, 465] width 40 height 12
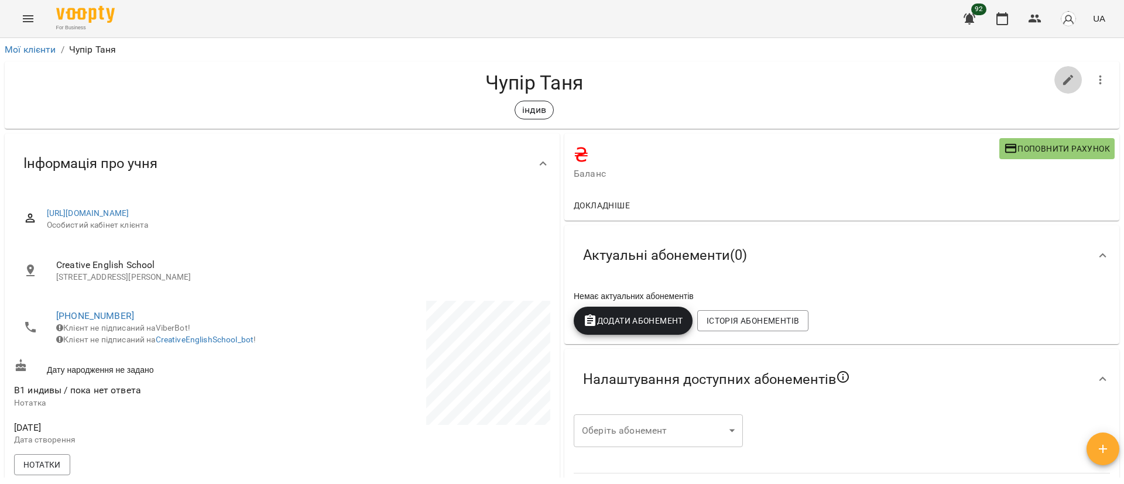
click at [1063, 80] on icon "button" at bounding box center [1068, 80] width 11 height 11
select select "**"
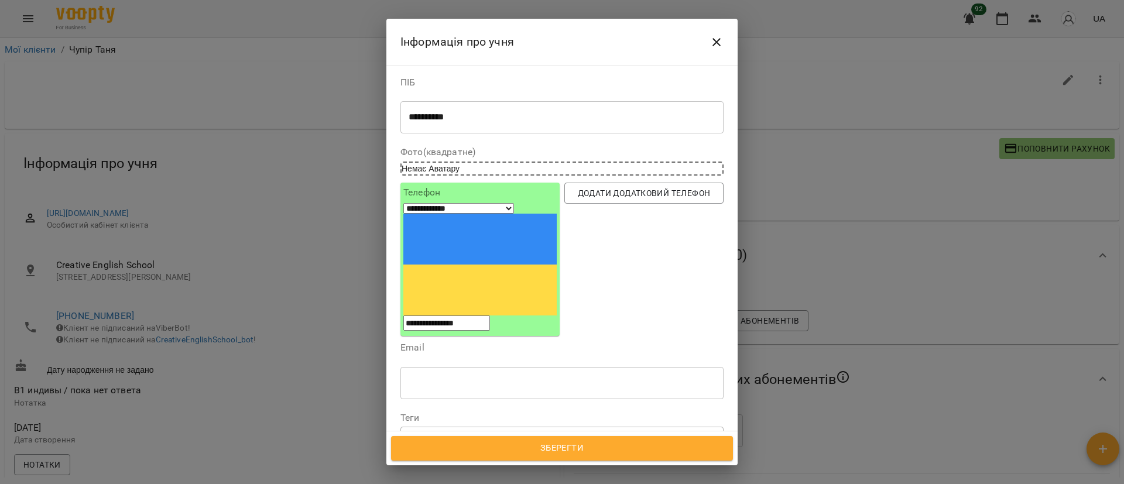
click at [489, 428] on div "індив" at bounding box center [540, 437] width 279 height 19
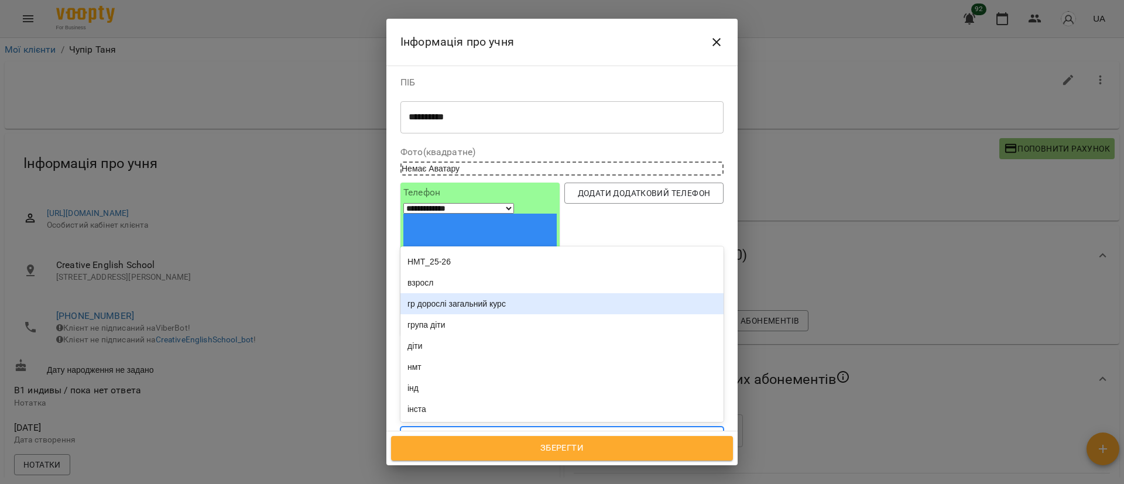
scroll to position [193, 0]
click at [486, 293] on div "гр дорослі загальний курс" at bounding box center [561, 303] width 323 height 21
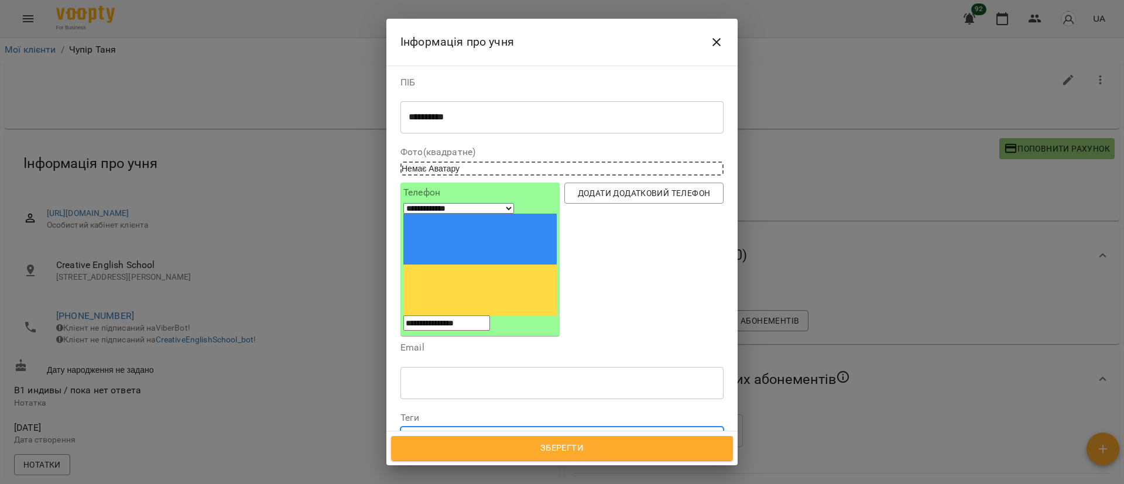
click at [438, 436] on icon at bounding box center [436, 438] width 4 height 4
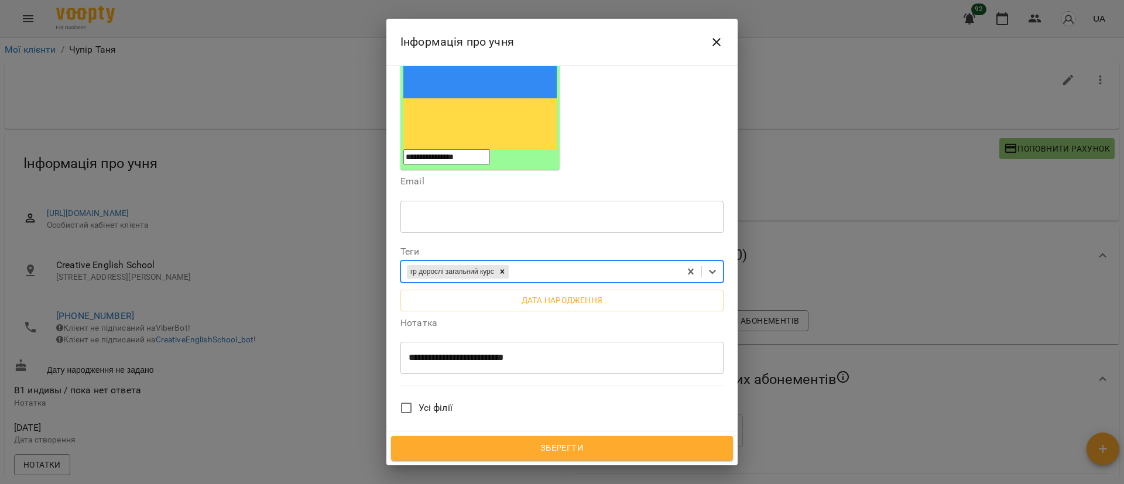
scroll to position [284, 0]
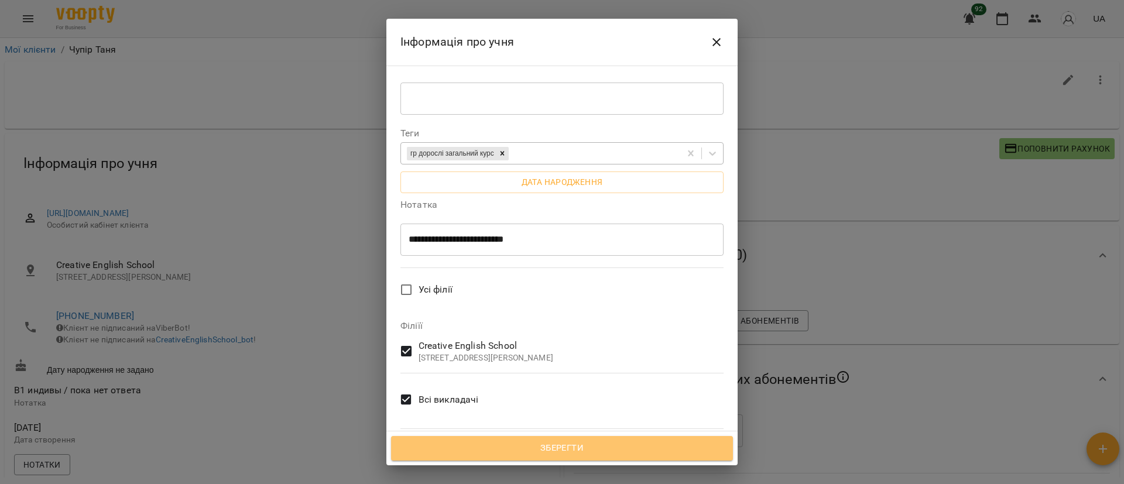
click at [576, 448] on span "Зберегти" at bounding box center [562, 448] width 316 height 15
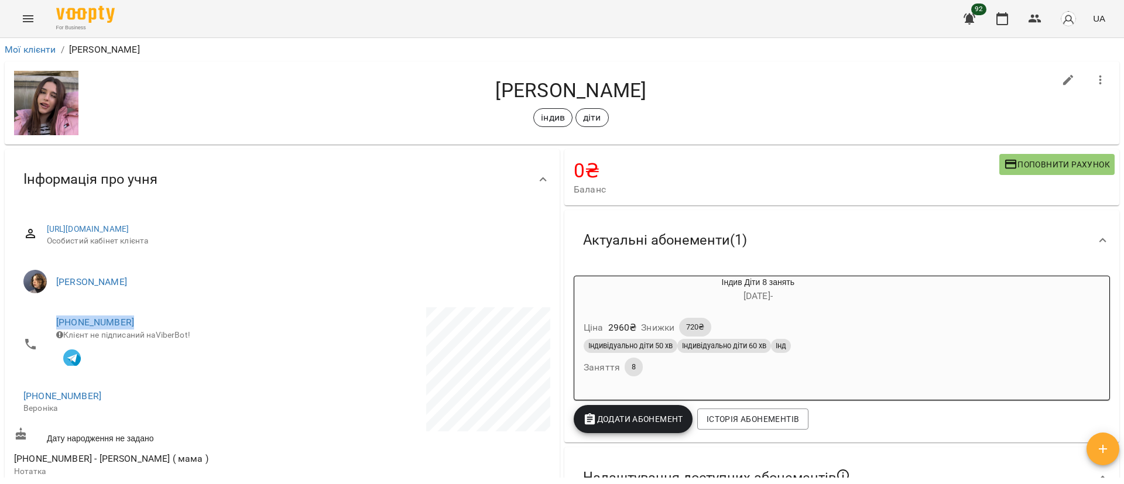
drag, startPoint x: 147, startPoint y: 322, endPoint x: 55, endPoint y: 315, distance: 92.8
click at [55, 315] on li "+4915116913531 Клієнт не підписаний на ViberBot!" at bounding box center [147, 343] width 266 height 73
copy link "+4915116913531"
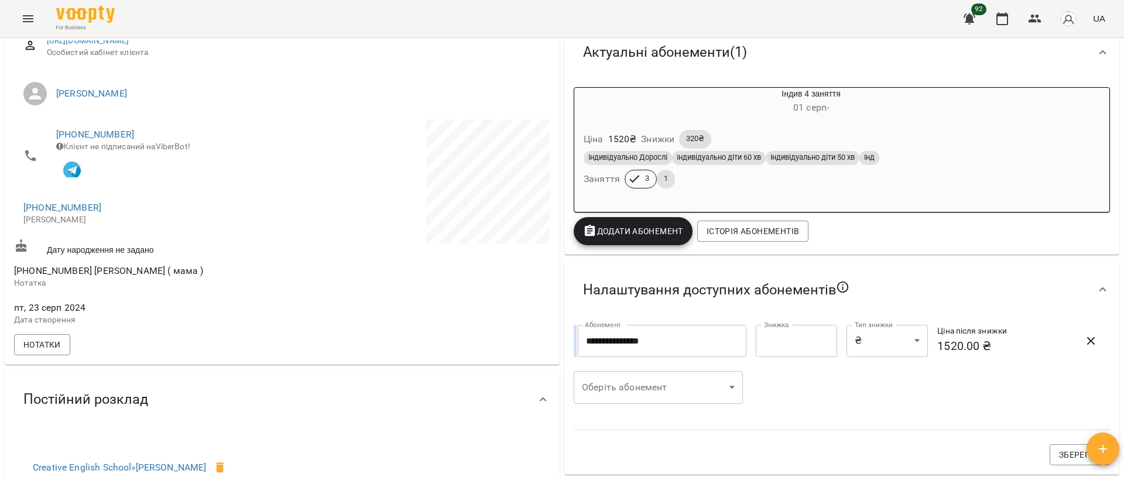
scroll to position [176, 0]
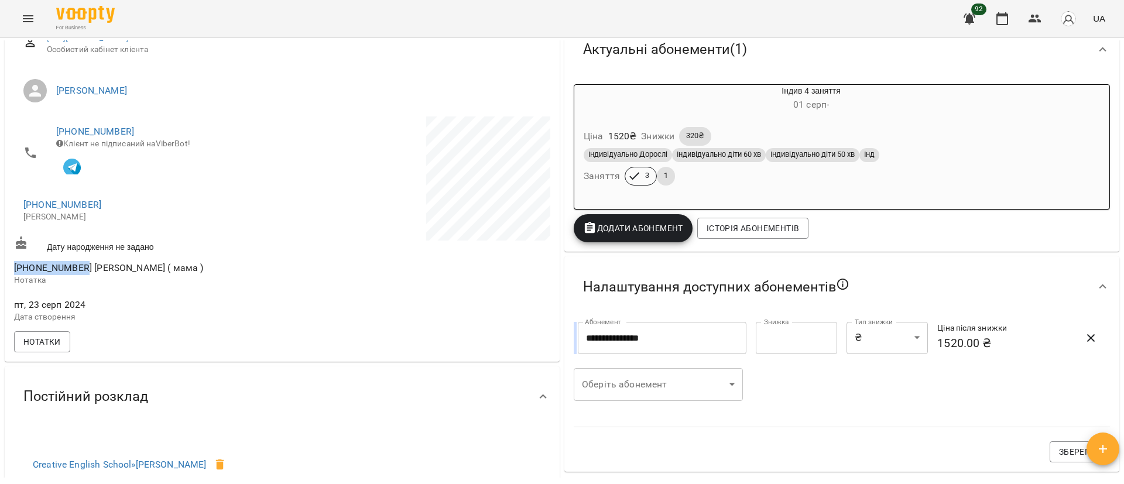
drag, startPoint x: 74, startPoint y: 272, endPoint x: 7, endPoint y: 268, distance: 67.4
click at [7, 268] on div "https://www.voopty.com.ua/client/66bccb2578f1a5c0d9c8db7a/66c8a330d59e8b127418a…" at bounding box center [282, 190] width 555 height 344
copy span "050-986-23-31"
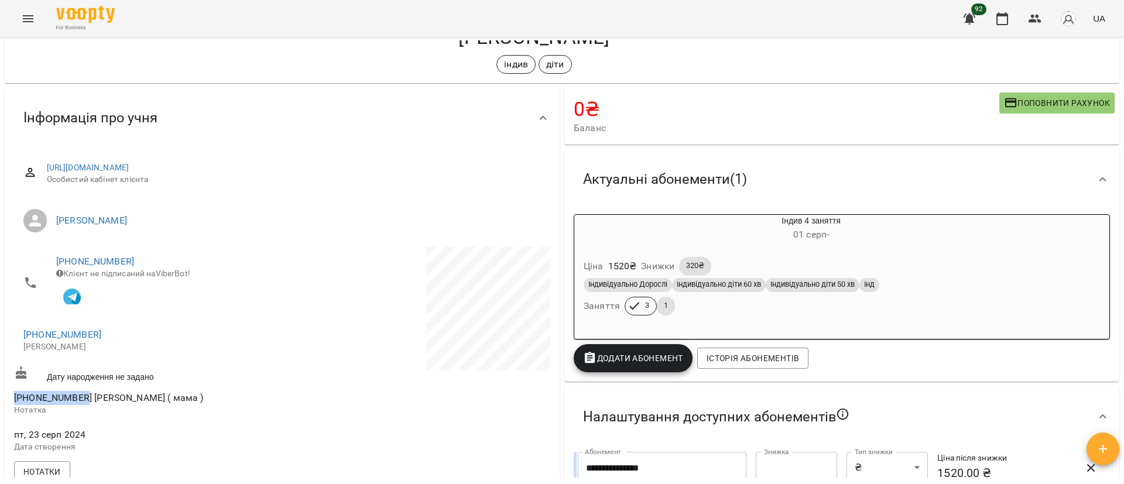
scroll to position [0, 0]
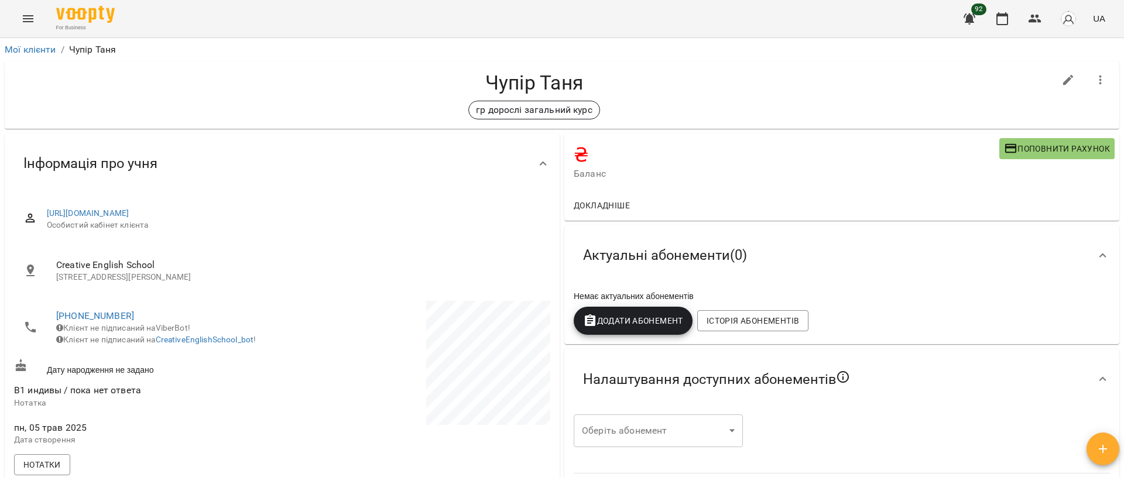
click at [1093, 84] on icon "button" at bounding box center [1100, 80] width 14 height 14
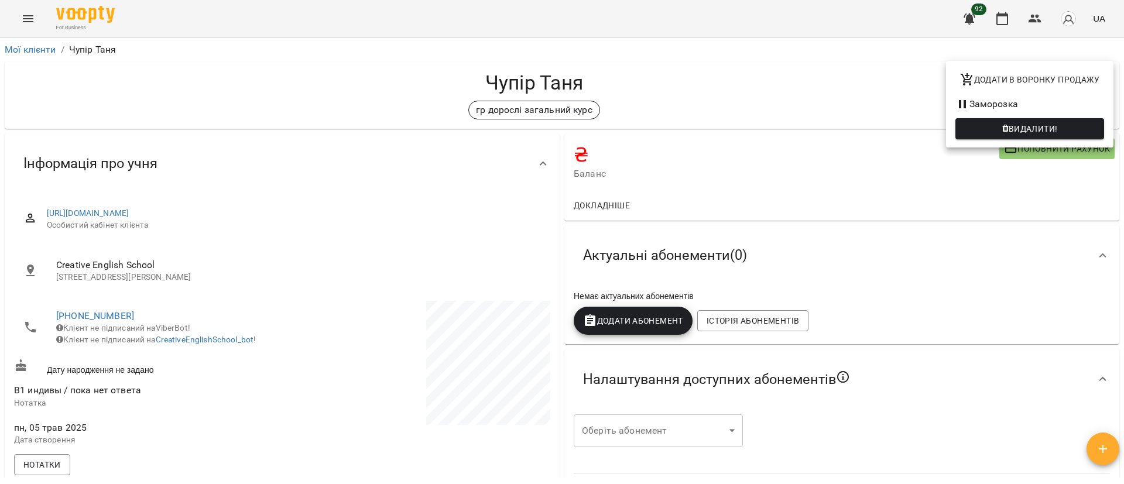
click at [1071, 80] on span "Додати в воронку продажу" at bounding box center [1029, 80] width 139 height 14
select select "**********"
select select "**"
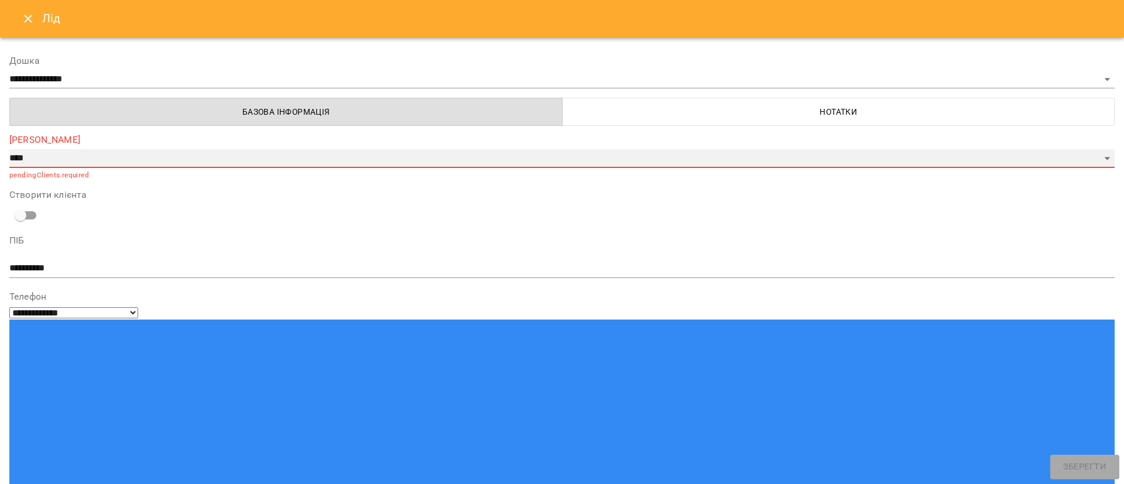
click at [39, 156] on select "**********" at bounding box center [561, 158] width 1105 height 19
select select "*"
click at [9, 149] on select "**********" at bounding box center [561, 158] width 1105 height 19
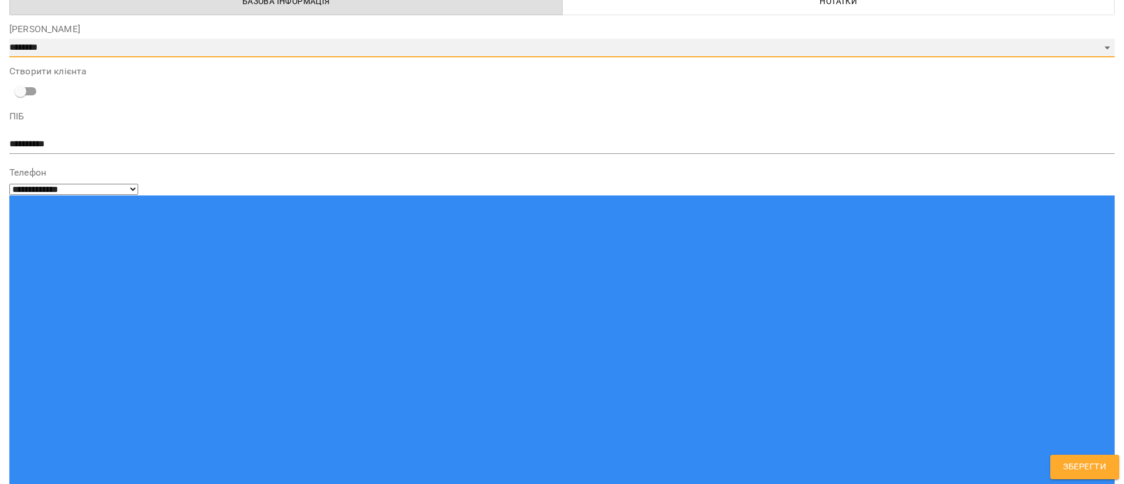
scroll to position [176, 0]
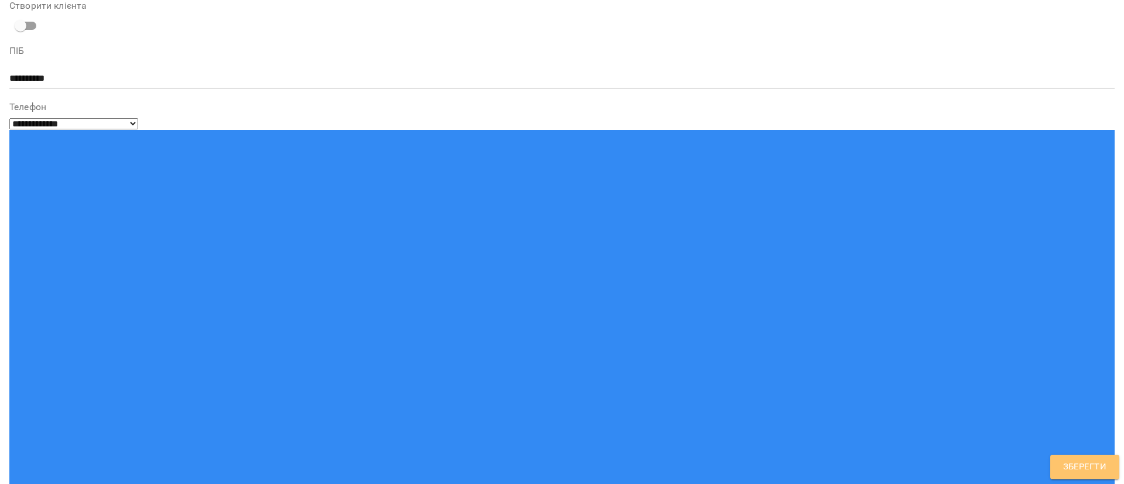
click at [1093, 466] on span "Зберегти" at bounding box center [1084, 466] width 43 height 15
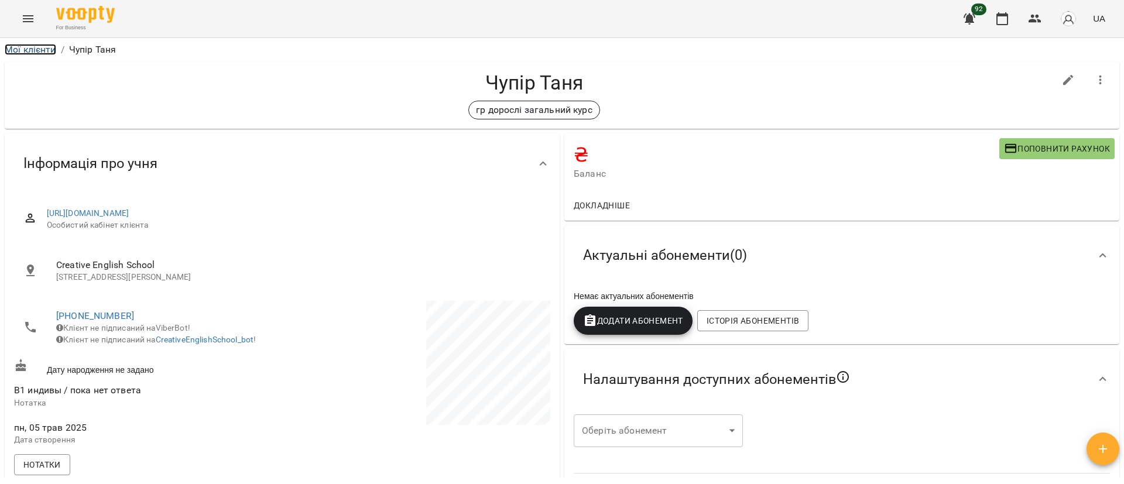
click at [31, 49] on link "Мої клієнти" at bounding box center [30, 49] width 51 height 11
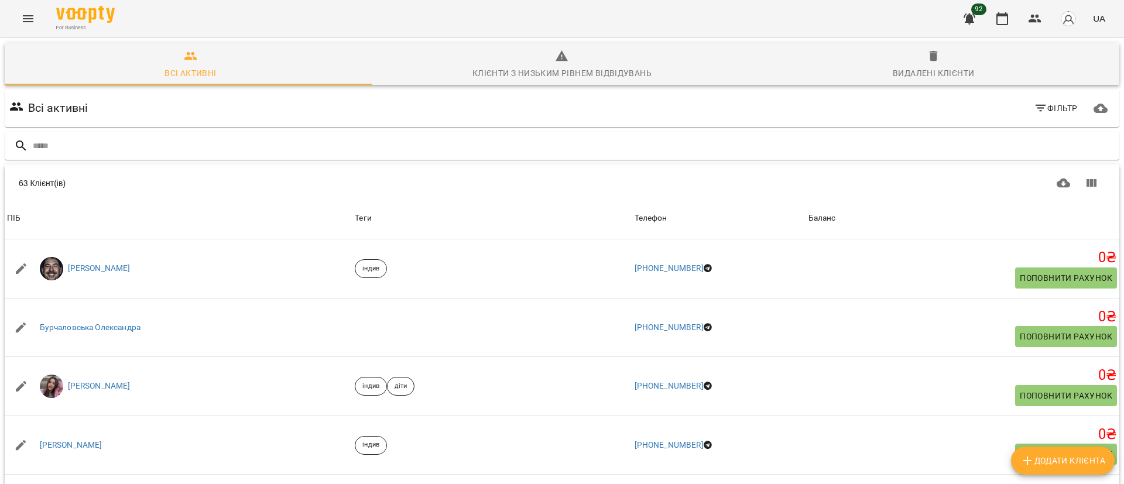
scroll to position [527, 0]
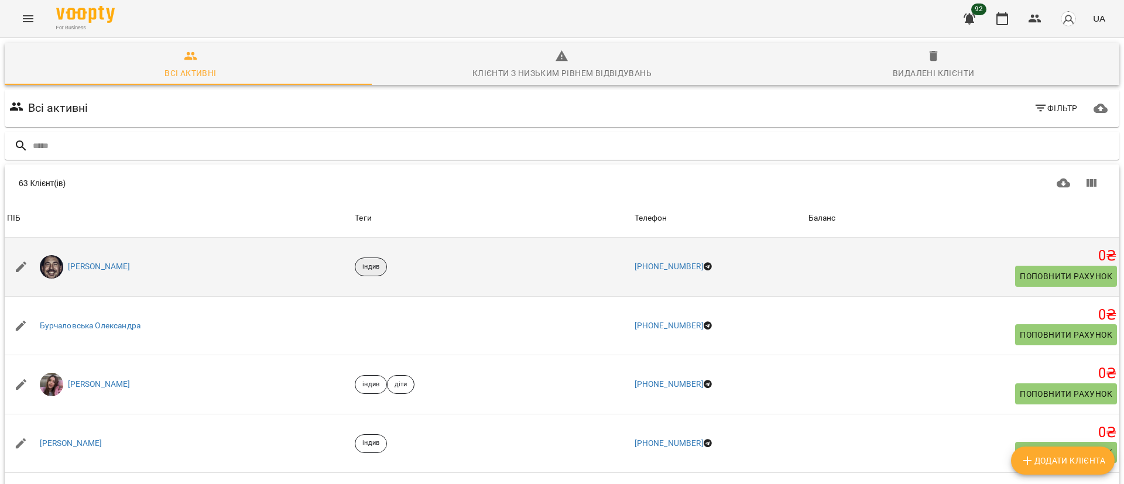
click at [362, 267] on p "індив" at bounding box center [370, 267] width 17 height 10
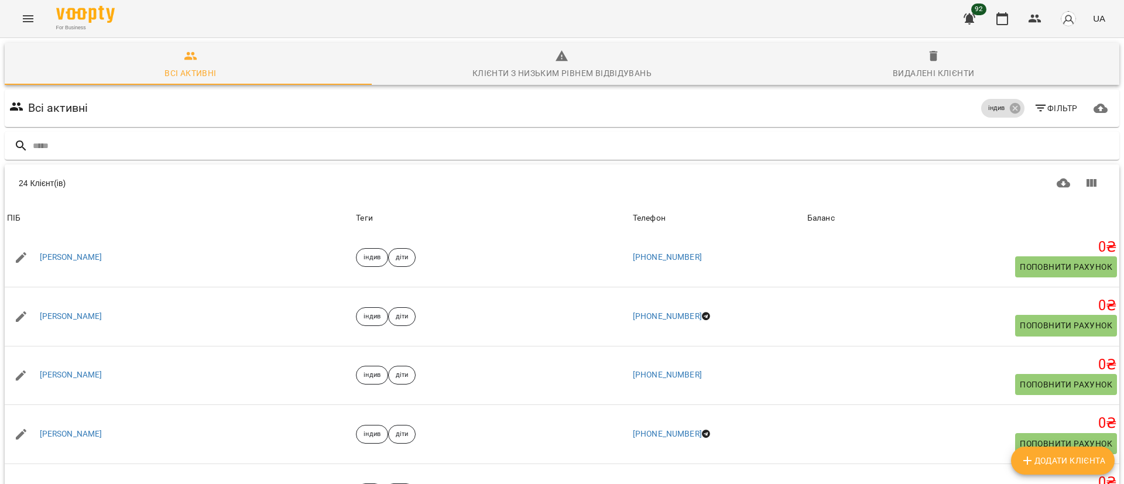
scroll to position [1153, 0]
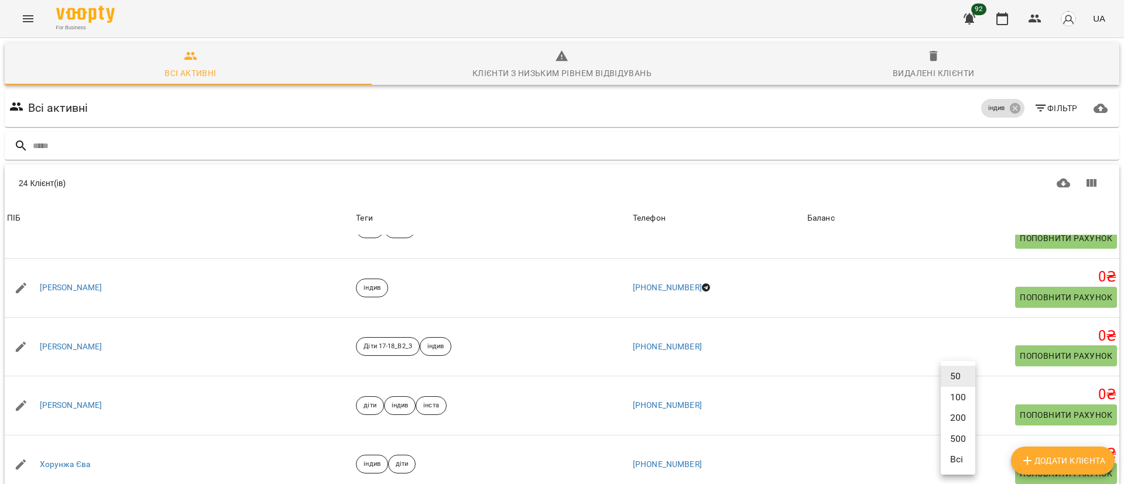
click at [956, 460] on body "For Business 92 UA Всі активні Клієнти з низьким рівнем відвідувань Видалені кл…" at bounding box center [562, 304] width 1124 height 609
click at [958, 401] on li "100" at bounding box center [957, 397] width 35 height 21
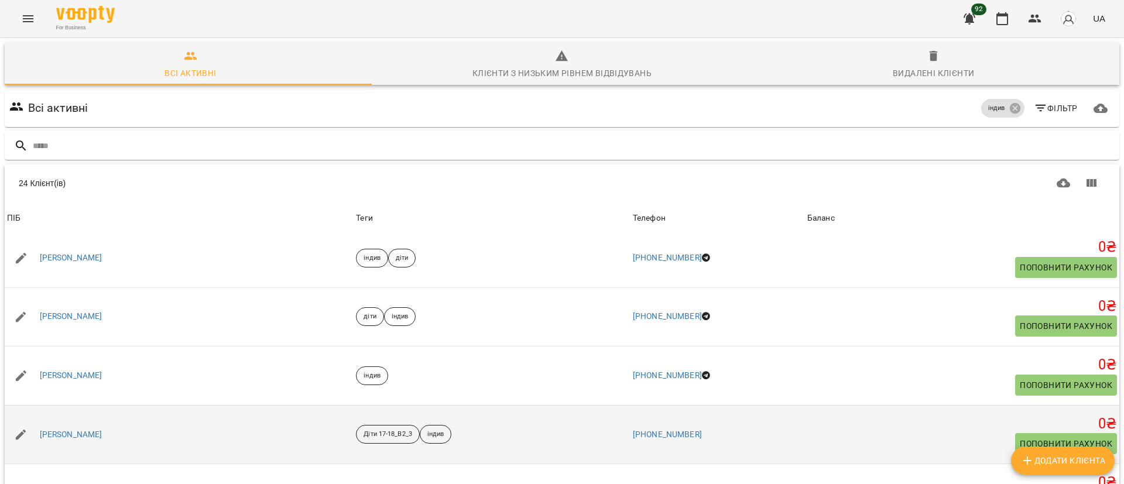
scroll to position [977, 0]
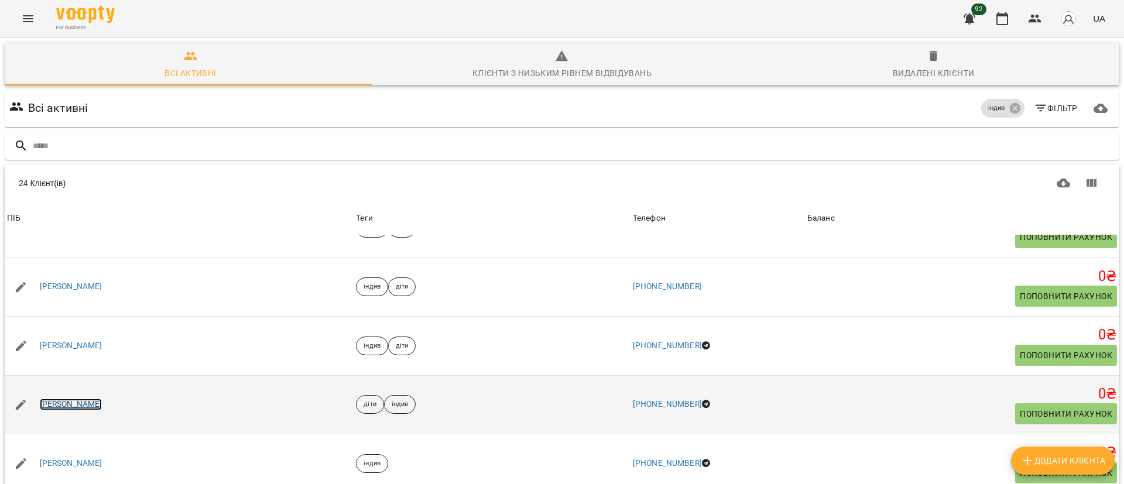
click at [73, 399] on link "[PERSON_NAME]" at bounding box center [71, 405] width 63 height 12
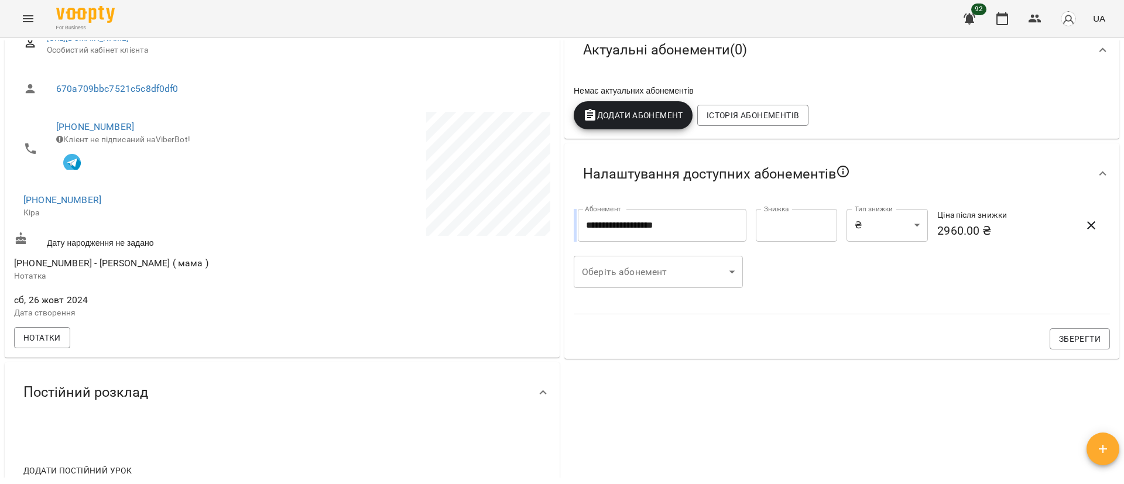
scroll to position [176, 0]
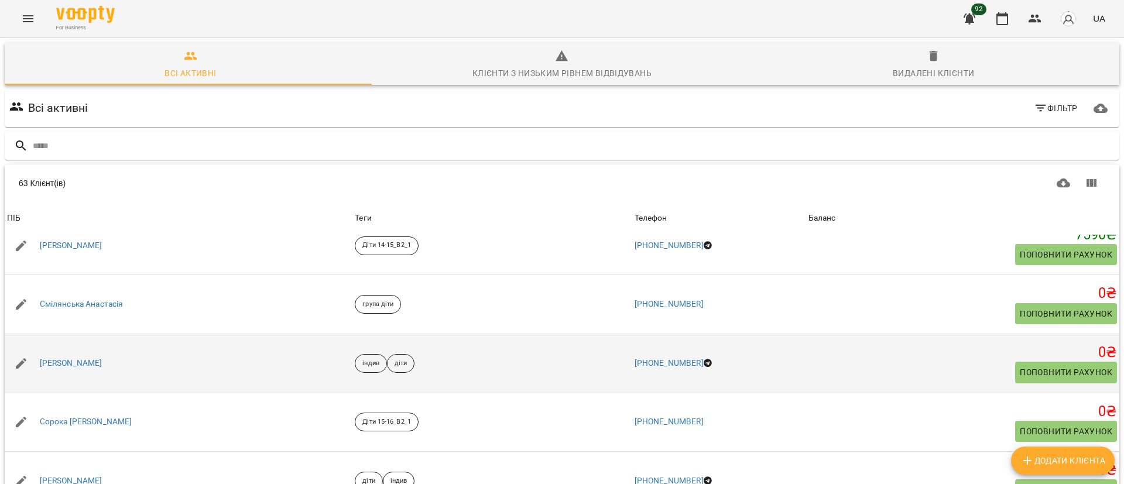
scroll to position [2682, 0]
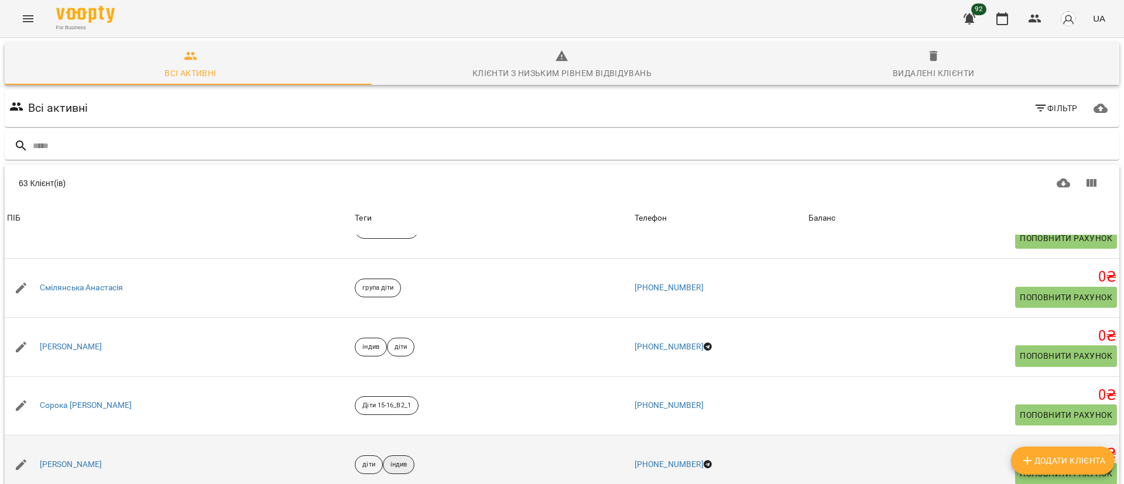
click at [383, 466] on span "індив" at bounding box center [398, 465] width 31 height 10
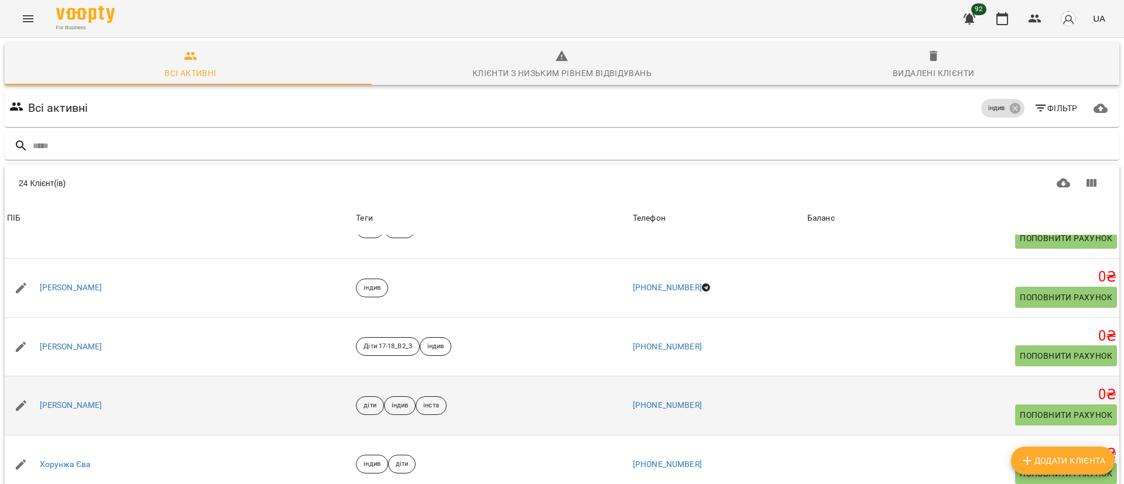
scroll to position [51, 0]
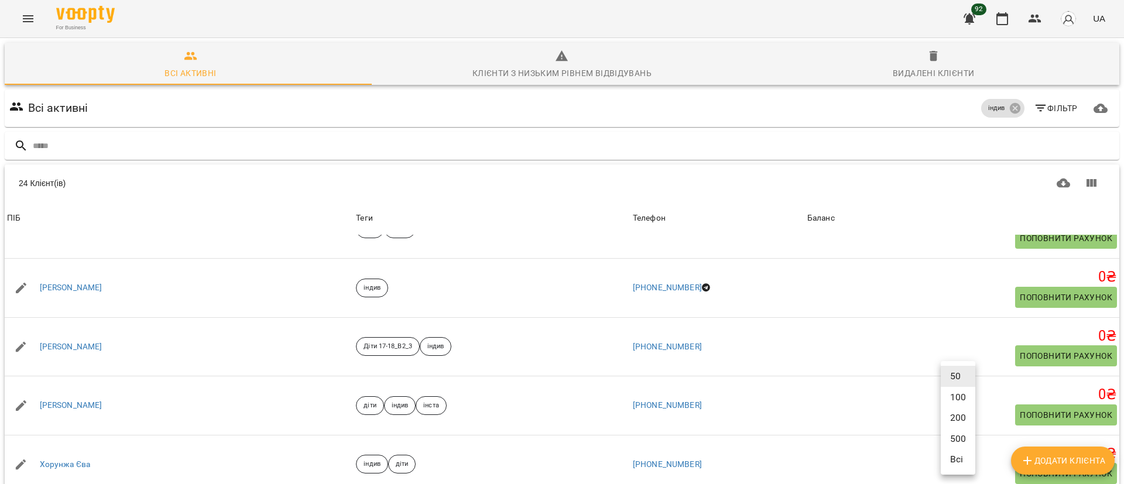
click at [963, 456] on body "For Business 92 UA Всі активні Клієнти з низьким рівнем відвідувань Видалені кл…" at bounding box center [562, 304] width 1124 height 609
click at [963, 396] on li "100" at bounding box center [957, 397] width 35 height 21
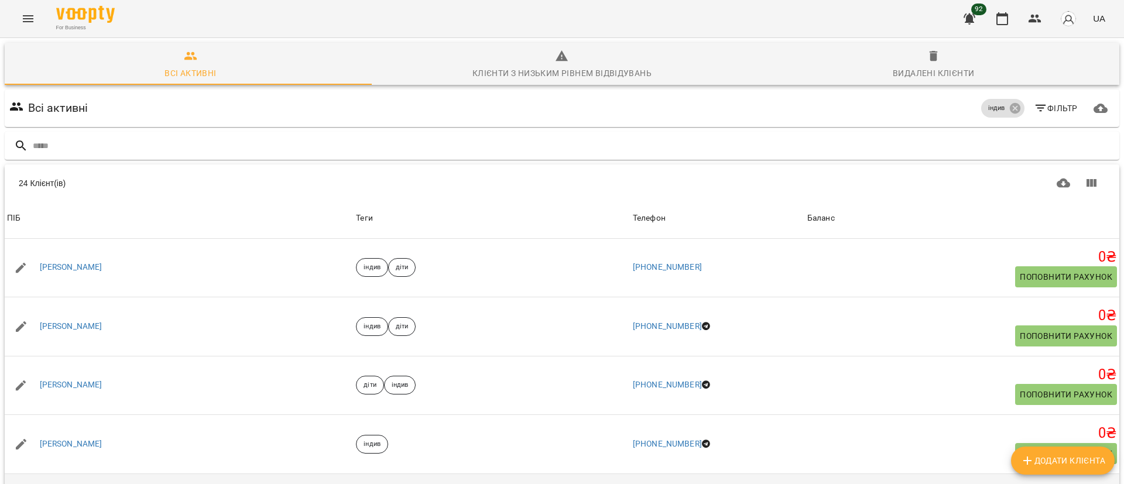
scroll to position [977, 0]
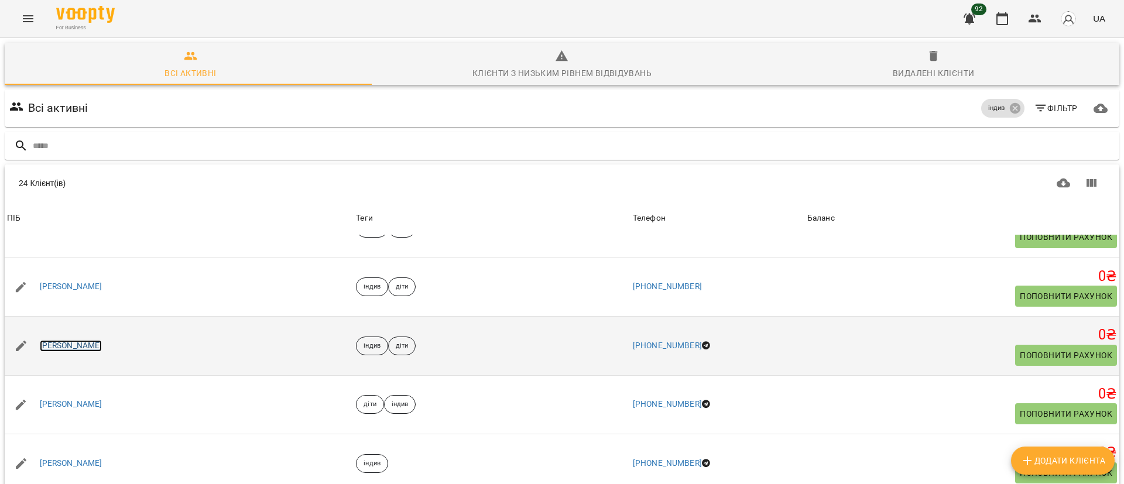
click at [83, 340] on link "[PERSON_NAME]" at bounding box center [71, 346] width 63 height 12
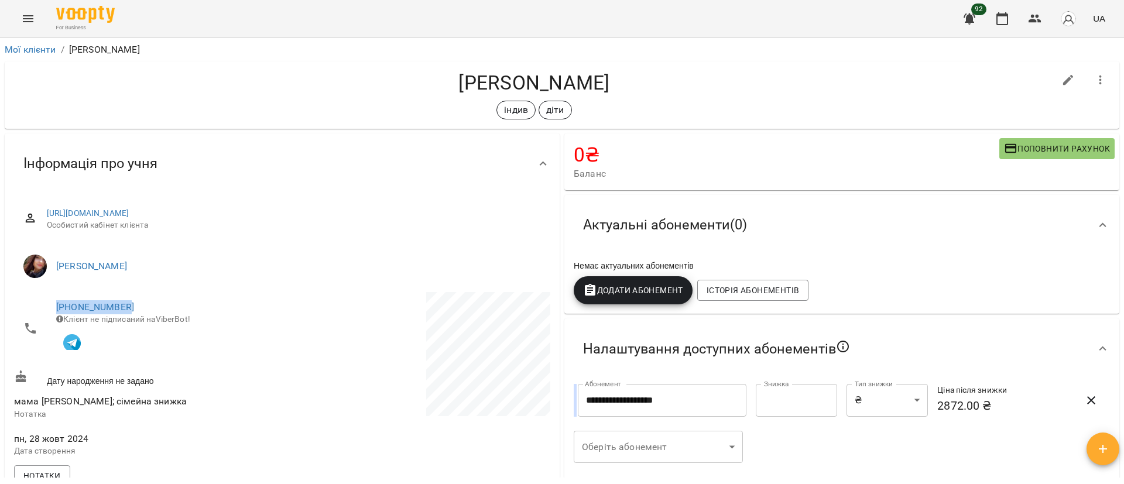
drag, startPoint x: 135, startPoint y: 302, endPoint x: 52, endPoint y: 305, distance: 82.6
click at [52, 305] on li "[PHONE_NUMBER] Клієнт не підписаний на ViberBot!" at bounding box center [147, 328] width 266 height 73
copy link "[PHONE_NUMBER]"
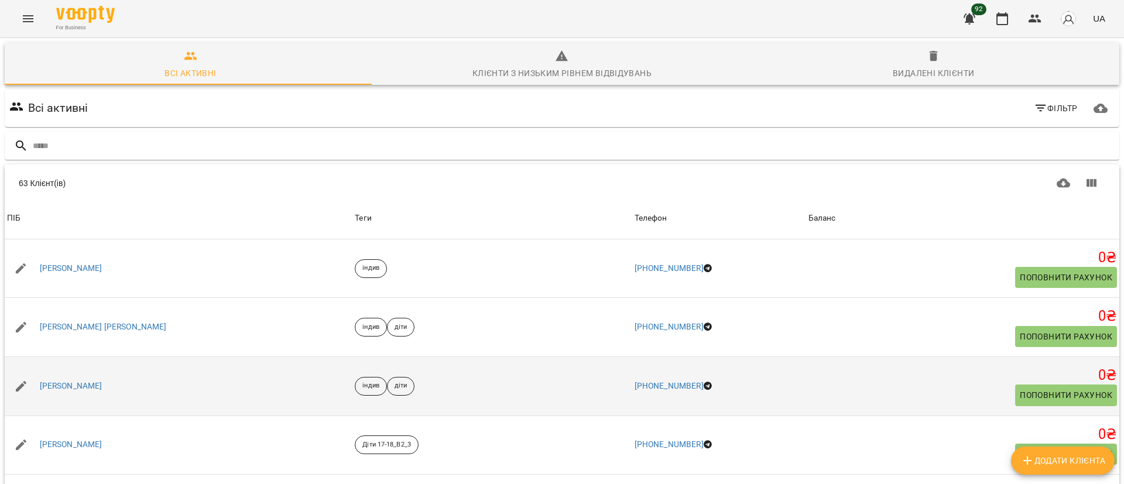
scroll to position [702, 0]
click at [362, 380] on p "індив" at bounding box center [370, 385] width 17 height 10
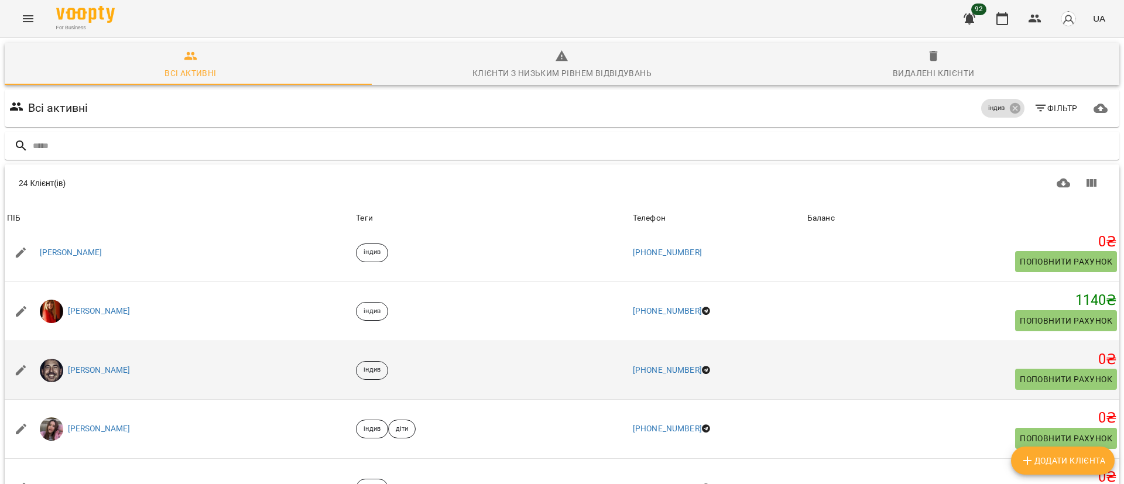
scroll to position [0, 0]
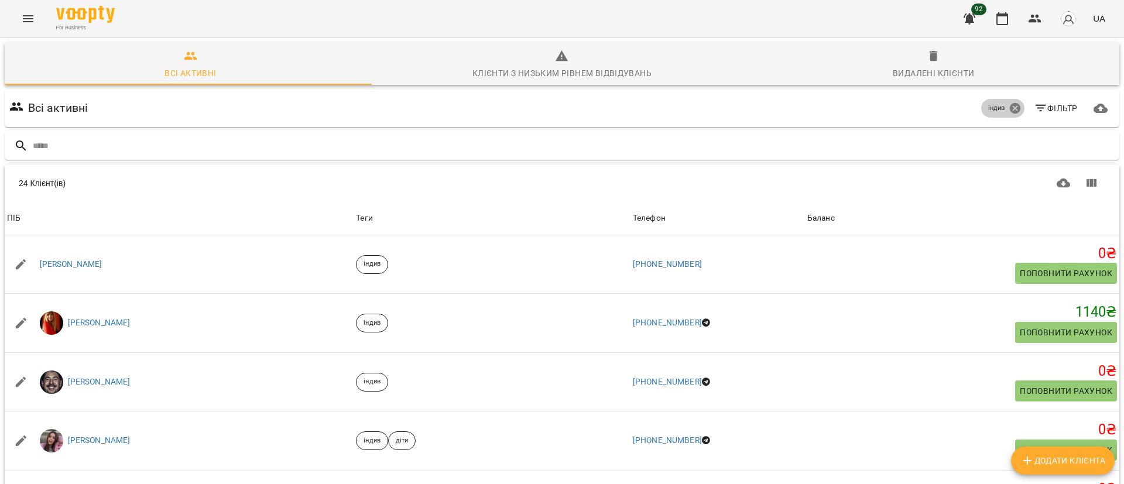
click at [1009, 103] on icon at bounding box center [1014, 108] width 11 height 11
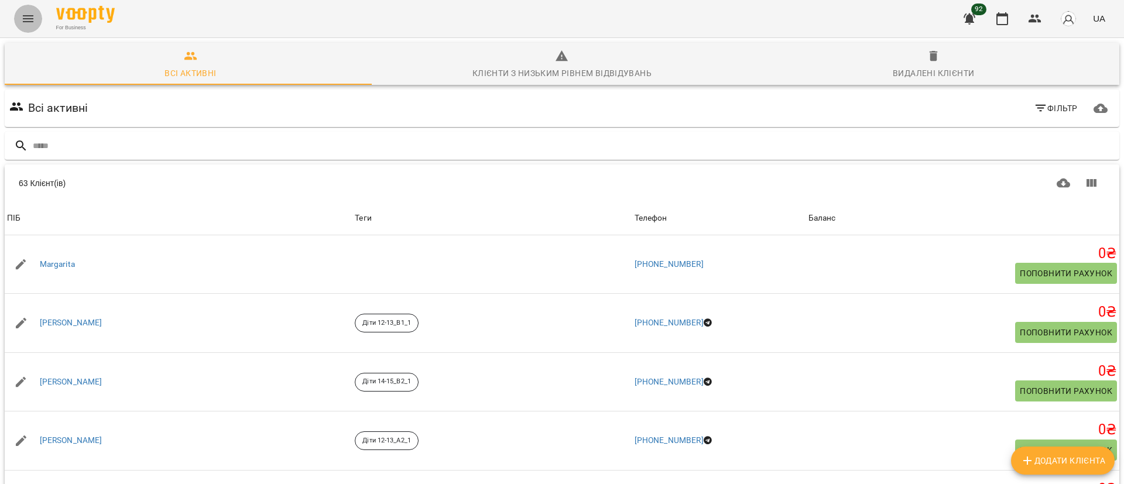
click at [29, 16] on icon "Menu" at bounding box center [28, 18] width 11 height 7
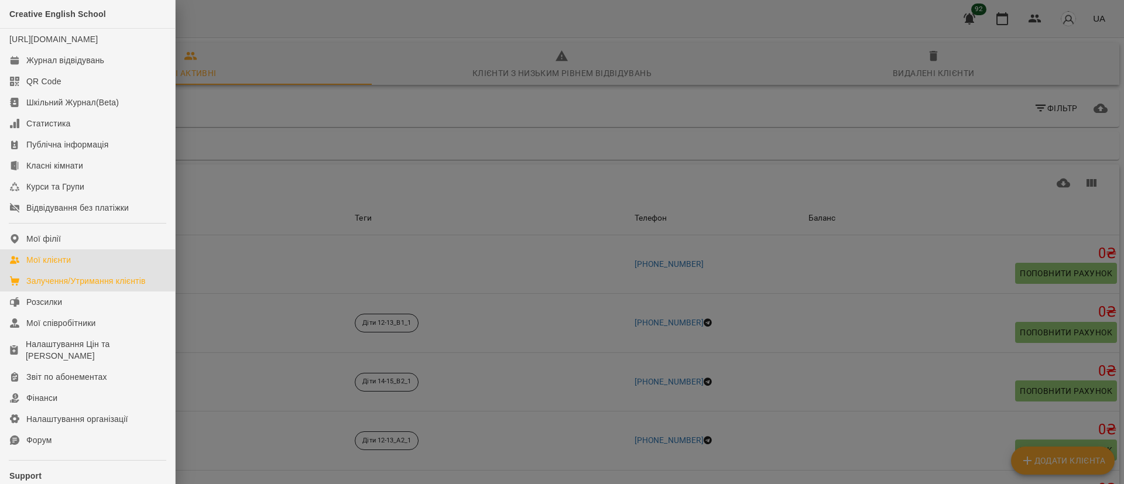
click at [57, 287] on div "Залучення/Утримання клієнтів" at bounding box center [85, 281] width 119 height 12
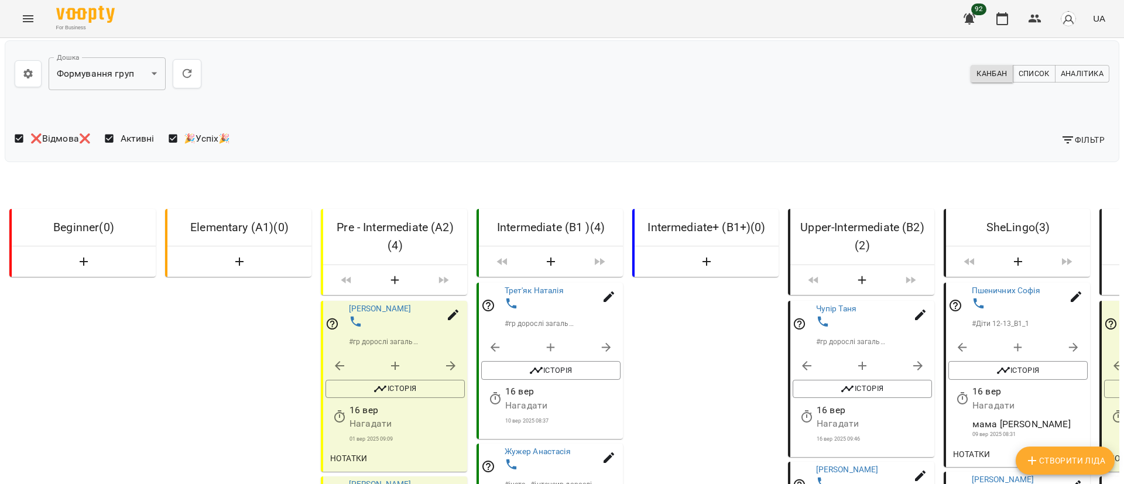
scroll to position [88, 0]
click at [30, 23] on icon "Menu" at bounding box center [28, 19] width 14 height 14
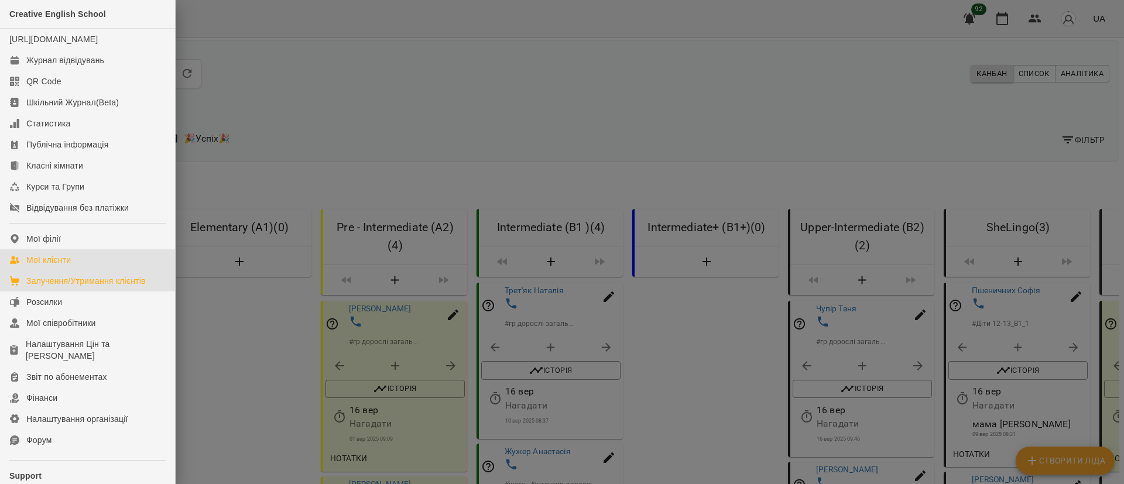
click at [71, 266] on div "Мої клієнти" at bounding box center [48, 260] width 44 height 12
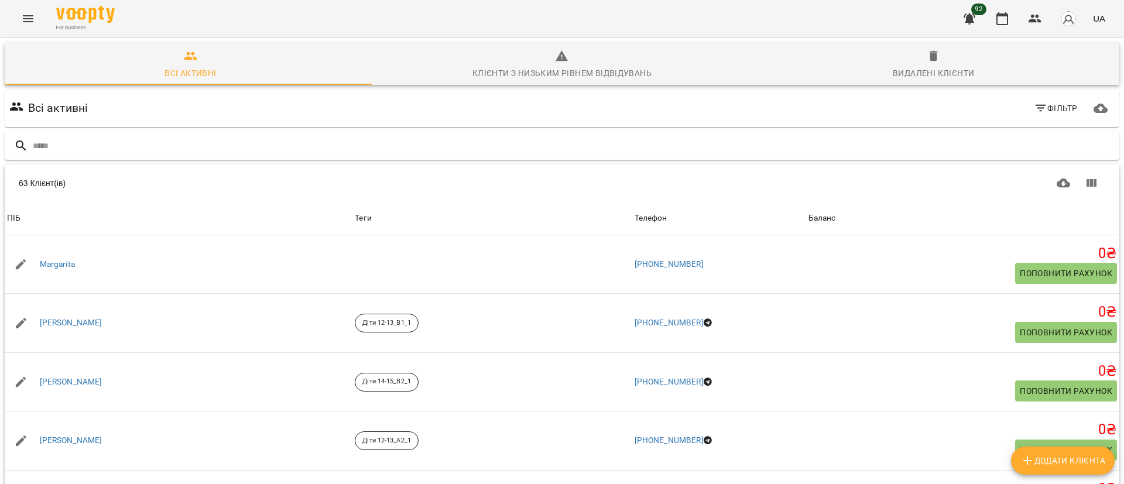
click at [78, 142] on input "text" at bounding box center [573, 145] width 1081 height 19
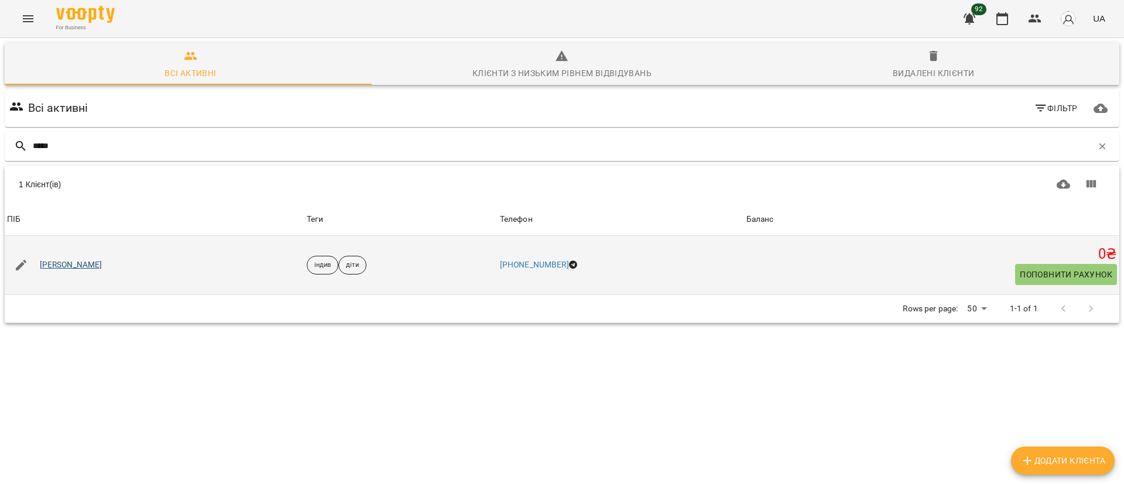
type input "*****"
click at [71, 263] on link "[PERSON_NAME]" at bounding box center [71, 265] width 63 height 12
